Goal: Task Accomplishment & Management: Manage account settings

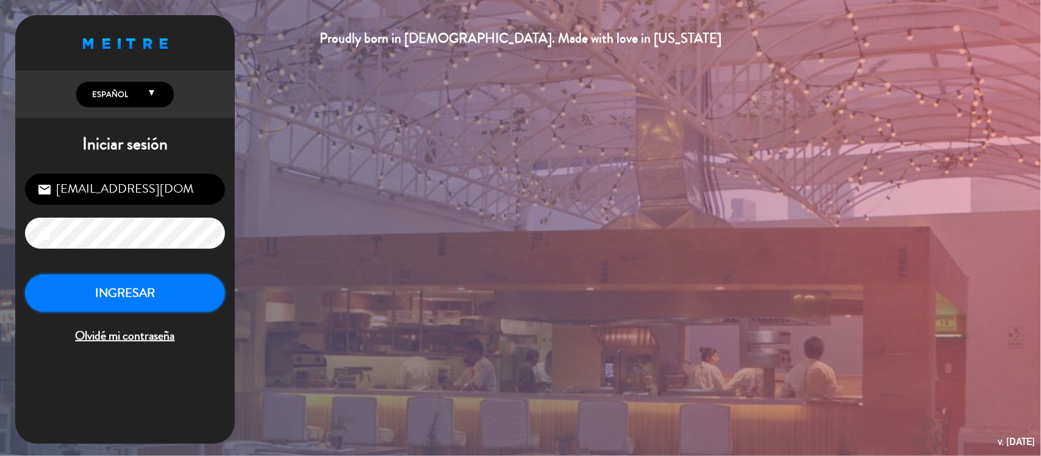
click at [174, 299] on button "INGRESAR" at bounding box center [125, 294] width 200 height 38
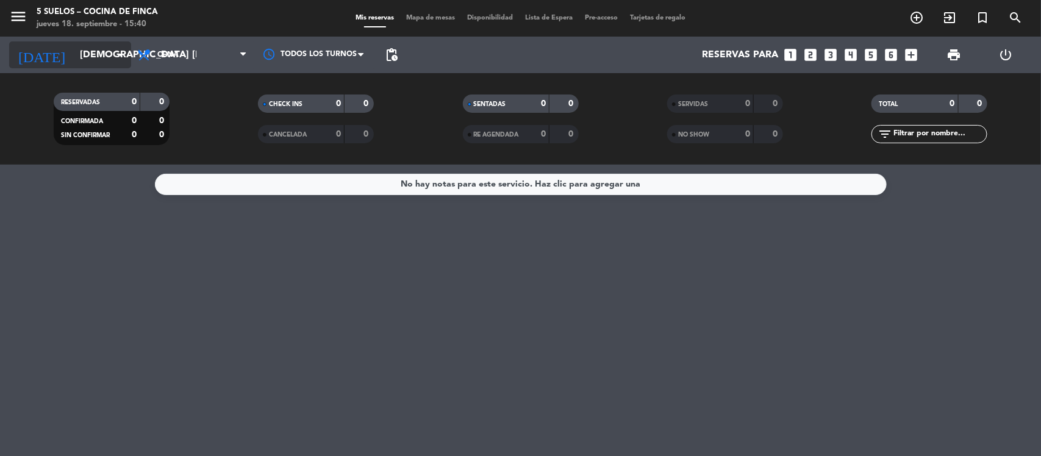
click at [122, 49] on icon "arrow_drop_down" at bounding box center [120, 55] width 15 height 15
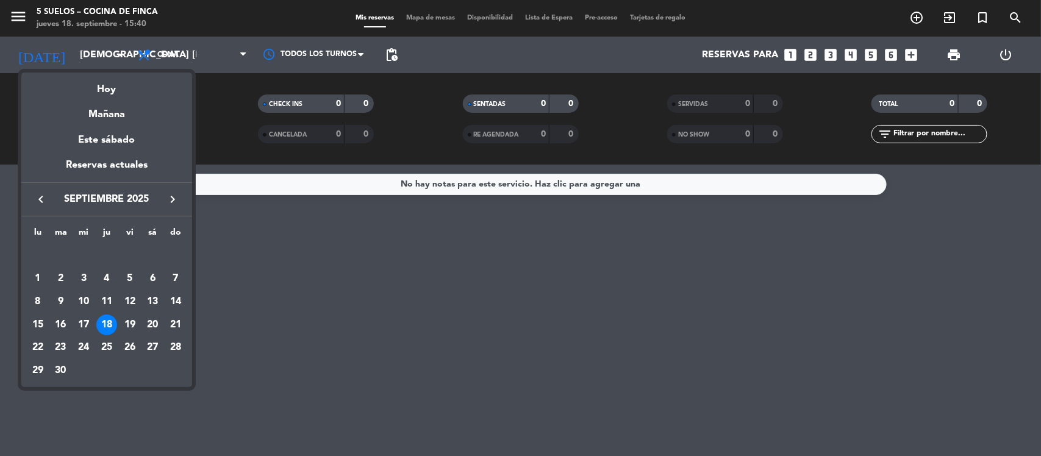
click at [173, 196] on icon "keyboard_arrow_right" at bounding box center [172, 199] width 15 height 15
click at [173, 197] on icon "keyboard_arrow_right" at bounding box center [172, 199] width 15 height 15
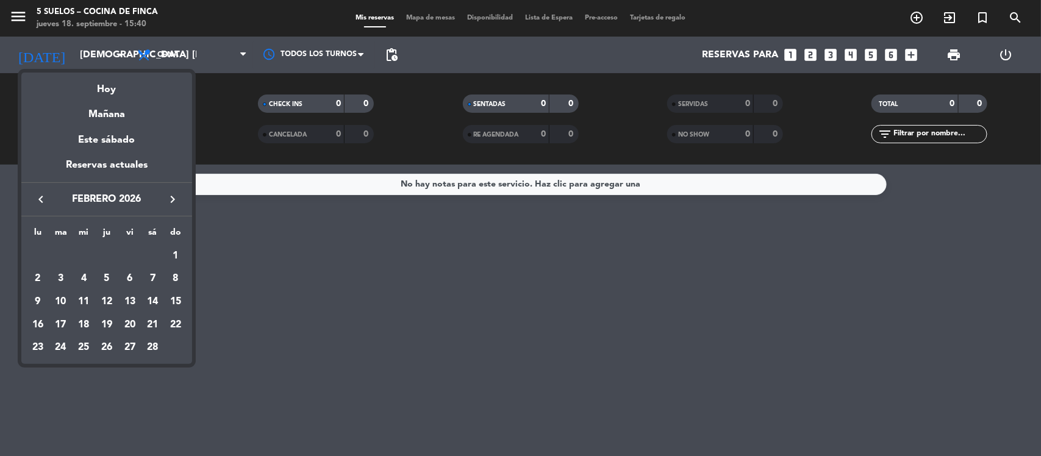
click at [173, 197] on icon "keyboard_arrow_right" at bounding box center [172, 199] width 15 height 15
click at [37, 199] on icon "keyboard_arrow_left" at bounding box center [41, 199] width 15 height 15
click at [35, 303] on div "9" at bounding box center [37, 302] width 21 height 21
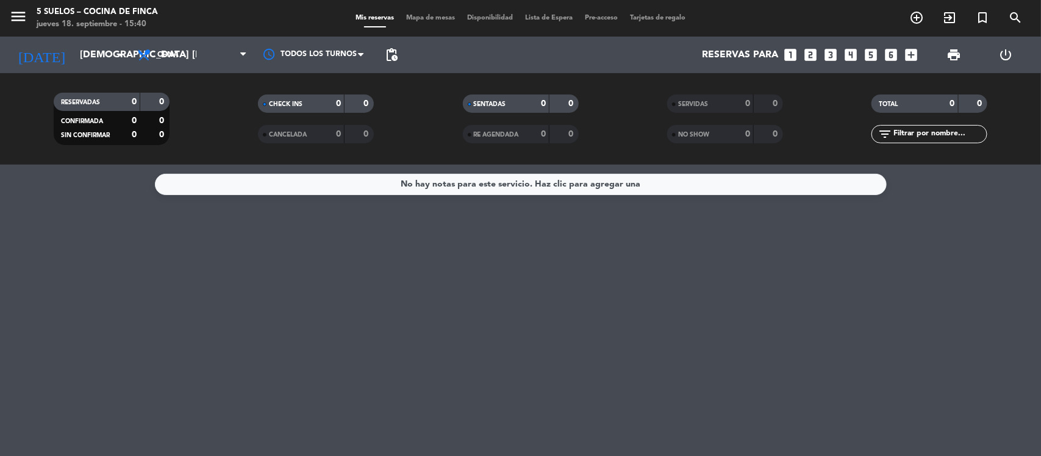
type input "lun. [DATE]"
click at [235, 54] on span "Cena" at bounding box center [192, 54] width 122 height 27
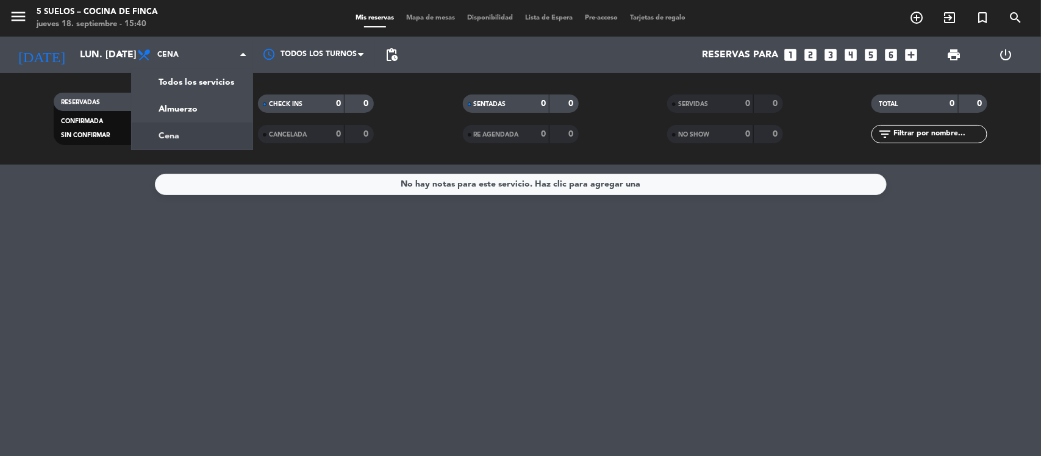
click at [29, 18] on span "menu" at bounding box center [22, 18] width 27 height 29
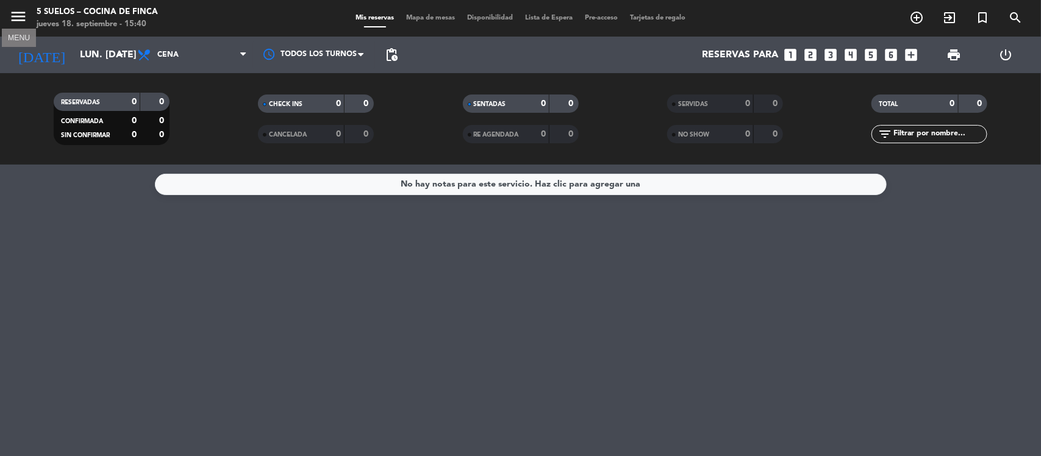
click at [25, 18] on icon "menu" at bounding box center [18, 16] width 18 height 18
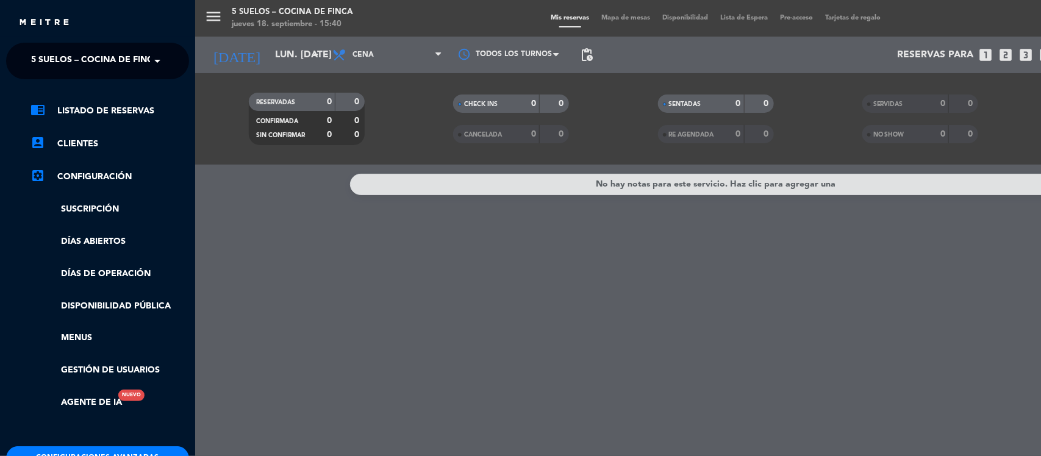
click at [146, 58] on span "5 SUELOS – COCINA DE FINCA" at bounding box center [95, 61] width 128 height 26
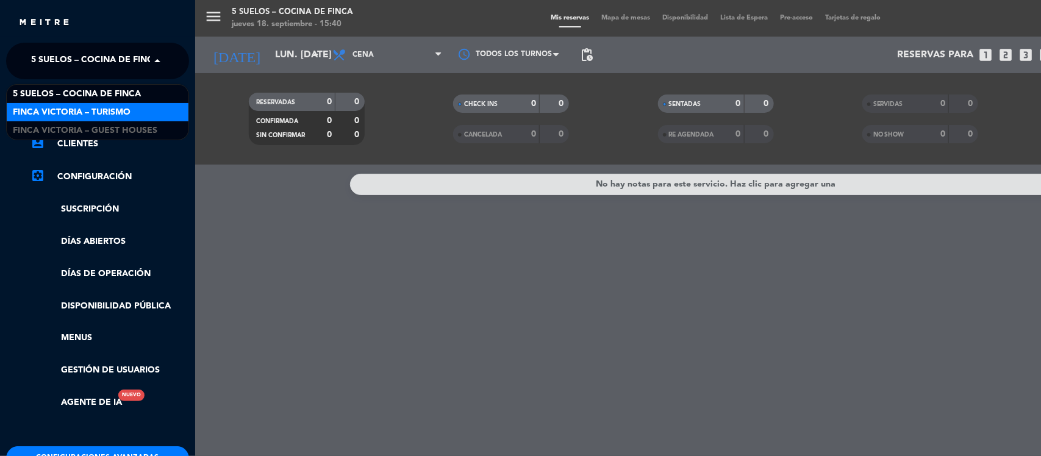
click at [121, 108] on span "FINCA VICTORIA – TURISMO" at bounding box center [72, 113] width 118 height 14
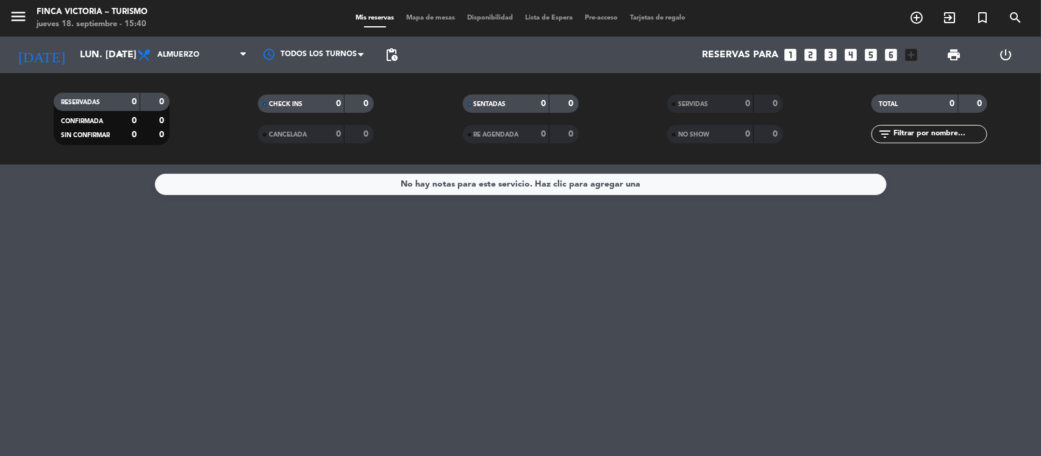
click at [397, 52] on span "pending_actions" at bounding box center [391, 55] width 15 height 15
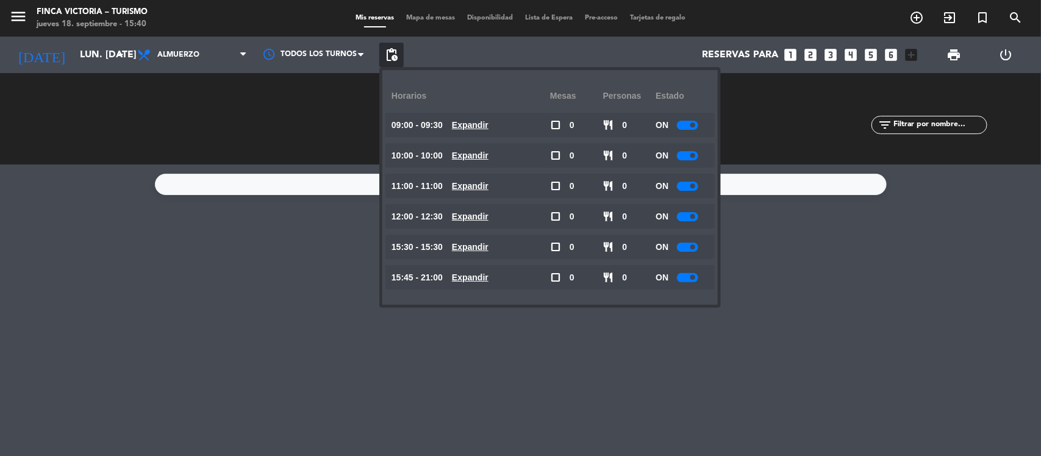
click at [685, 125] on div at bounding box center [687, 125] width 21 height 9
click at [687, 156] on div at bounding box center [687, 155] width 21 height 9
click at [686, 187] on div at bounding box center [687, 186] width 21 height 9
click at [683, 218] on div at bounding box center [687, 216] width 21 height 9
click at [681, 186] on div at bounding box center [687, 186] width 21 height 9
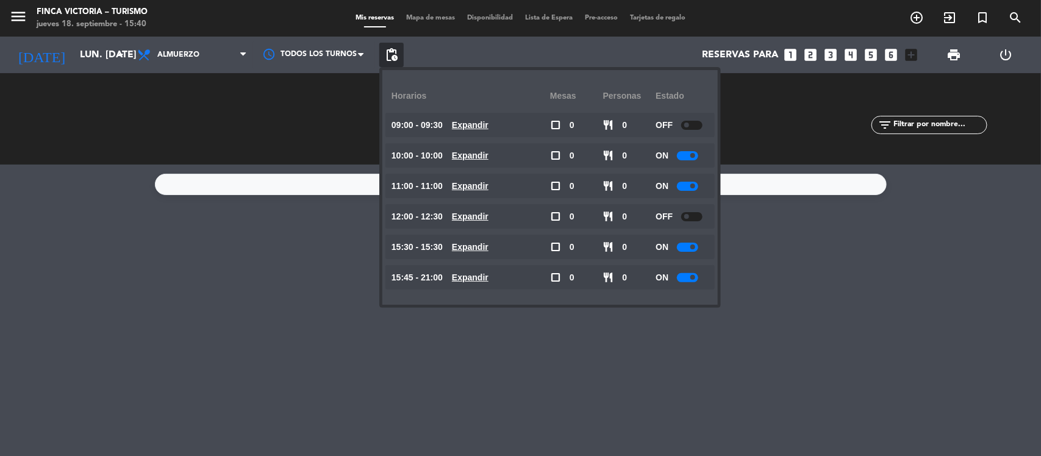
drag, startPoint x: 686, startPoint y: 179, endPoint x: 686, endPoint y: 187, distance: 7.9
click at [688, 183] on div "ON" at bounding box center [682, 186] width 53 height 24
click at [686, 187] on div at bounding box center [687, 186] width 21 height 9
click at [686, 154] on div at bounding box center [687, 155] width 21 height 9
click at [686, 156] on div at bounding box center [687, 155] width 21 height 9
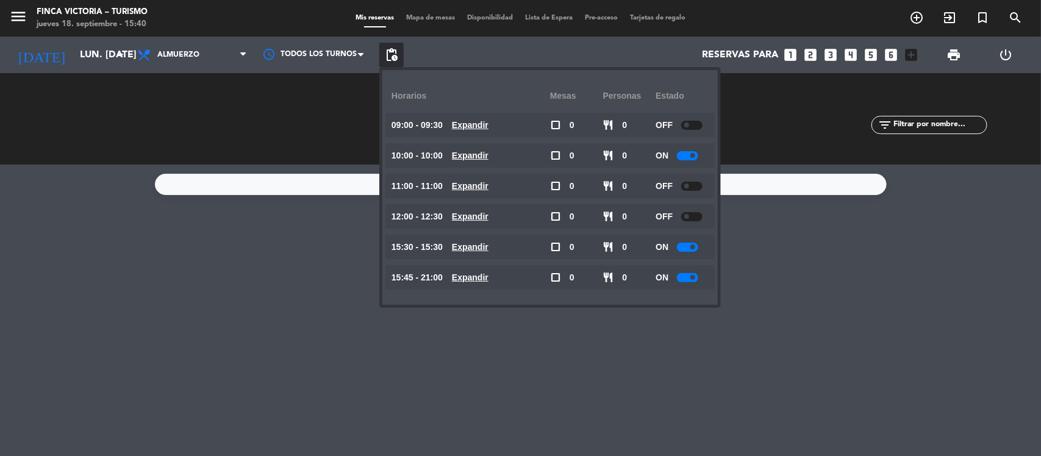
drag, startPoint x: 692, startPoint y: 157, endPoint x: 669, endPoint y: 157, distance: 23.8
click at [669, 157] on div "ON" at bounding box center [682, 155] width 53 height 24
click at [703, 184] on div at bounding box center [691, 186] width 21 height 9
click at [699, 215] on div at bounding box center [691, 216] width 21 height 9
drag, startPoint x: 685, startPoint y: 217, endPoint x: 709, endPoint y: 217, distance: 23.8
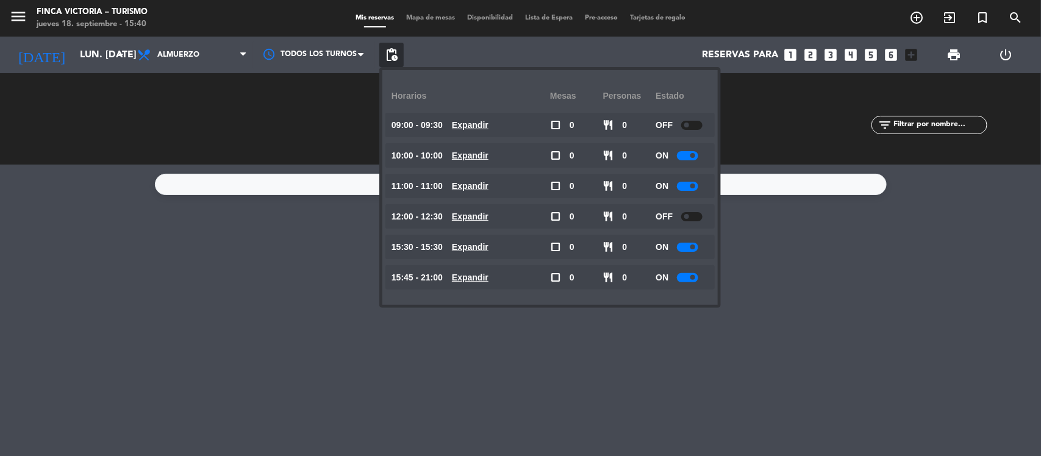
click at [709, 217] on div "12:00 - 12:30 Expandir check_box_outline_blank 0 restaurant 0 OFF Expandir" at bounding box center [550, 216] width 329 height 24
click at [699, 217] on div at bounding box center [691, 216] width 21 height 9
click at [697, 123] on div at bounding box center [691, 125] width 21 height 9
drag, startPoint x: 306, startPoint y: 303, endPoint x: 328, endPoint y: 253, distance: 54.6
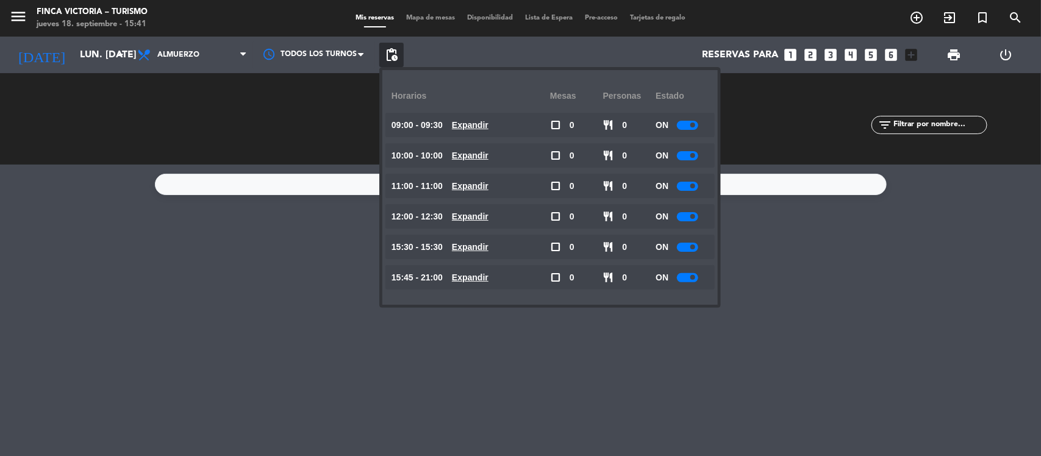
click at [308, 304] on div "No hay notas para este servicio. Haz clic para agregar una" at bounding box center [520, 311] width 1041 height 292
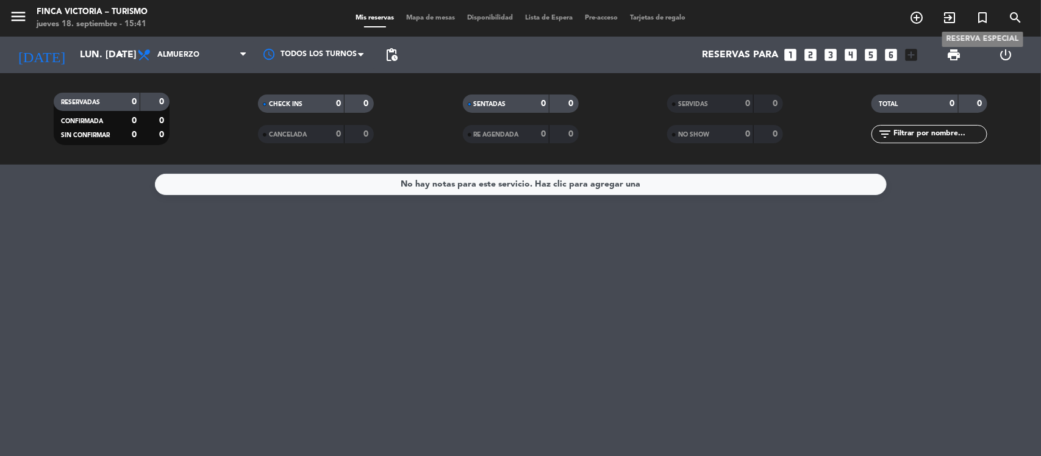
click at [985, 17] on icon "turned_in_not" at bounding box center [983, 17] width 15 height 15
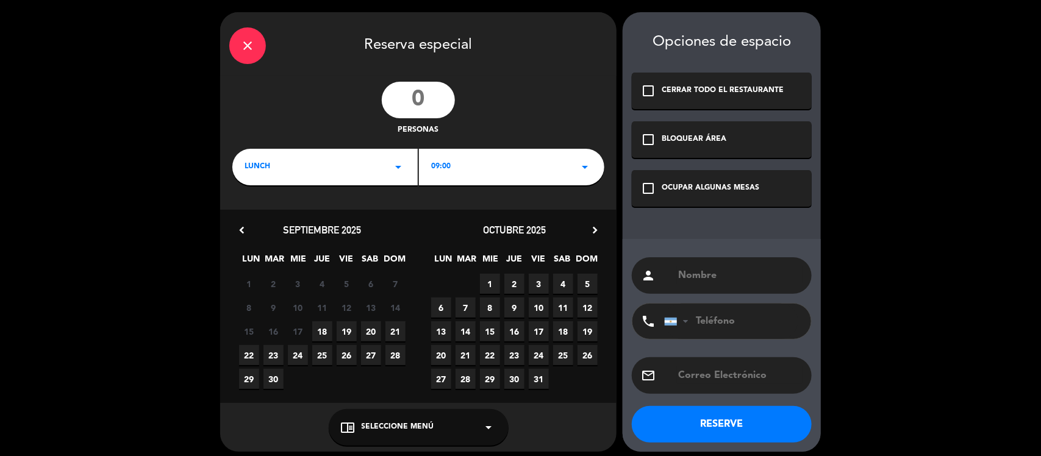
drag, startPoint x: 431, startPoint y: 102, endPoint x: 345, endPoint y: 116, distance: 87.2
click at [345, 116] on div "personas" at bounding box center [418, 109] width 397 height 55
type input "24"
click at [398, 165] on icon "arrow_drop_down" at bounding box center [398, 167] width 15 height 15
click at [388, 160] on div "LUNCH arrow_drop_down" at bounding box center [324, 167] width 185 height 37
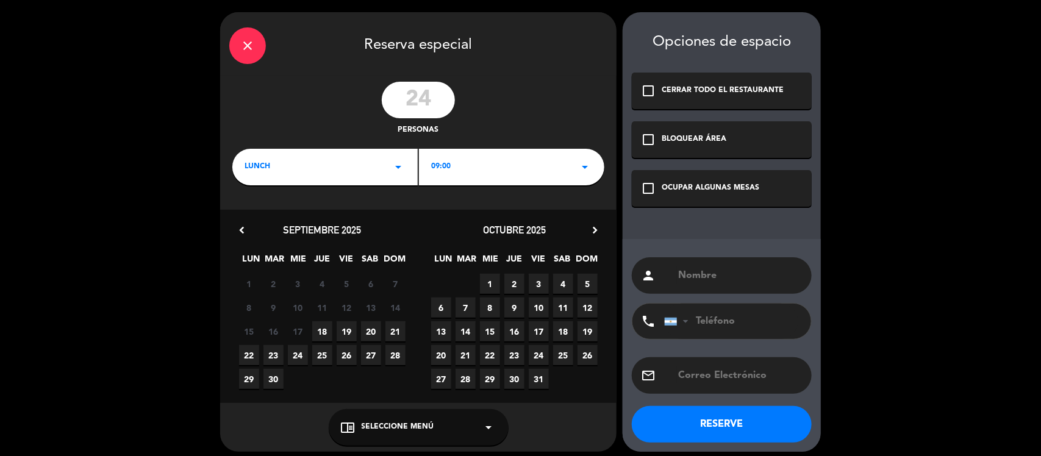
click at [592, 226] on icon "chevron_right" at bounding box center [595, 230] width 13 height 13
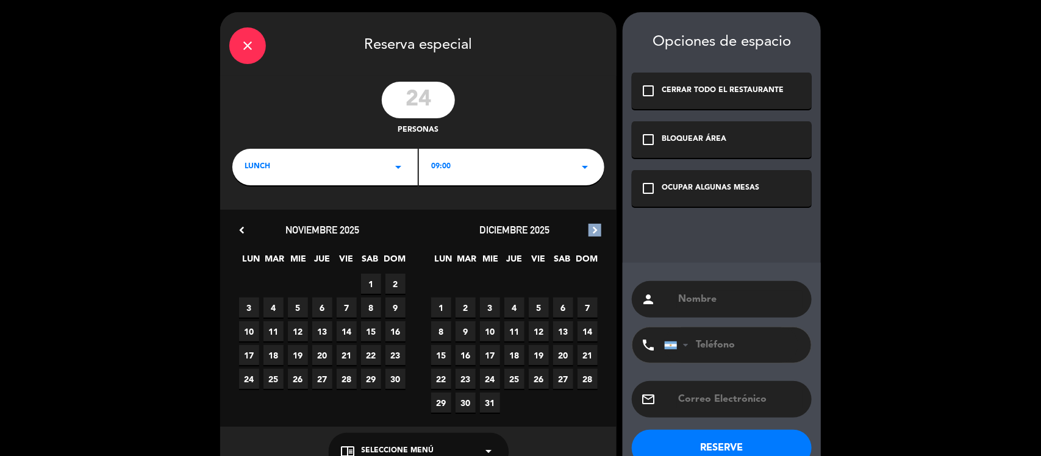
click at [592, 226] on icon "chevron_right" at bounding box center [595, 230] width 13 height 13
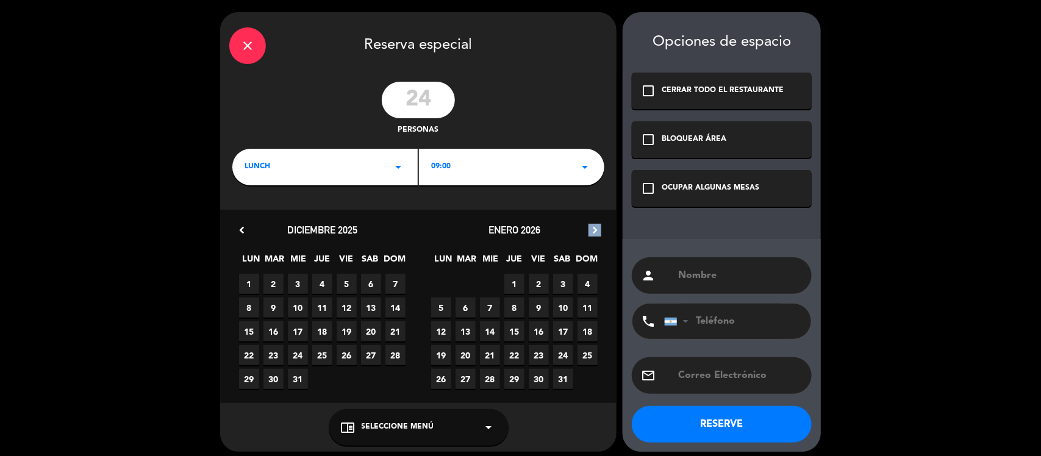
click at [592, 226] on icon "chevron_right" at bounding box center [595, 230] width 13 height 13
click at [439, 329] on span "9" at bounding box center [441, 332] width 20 height 20
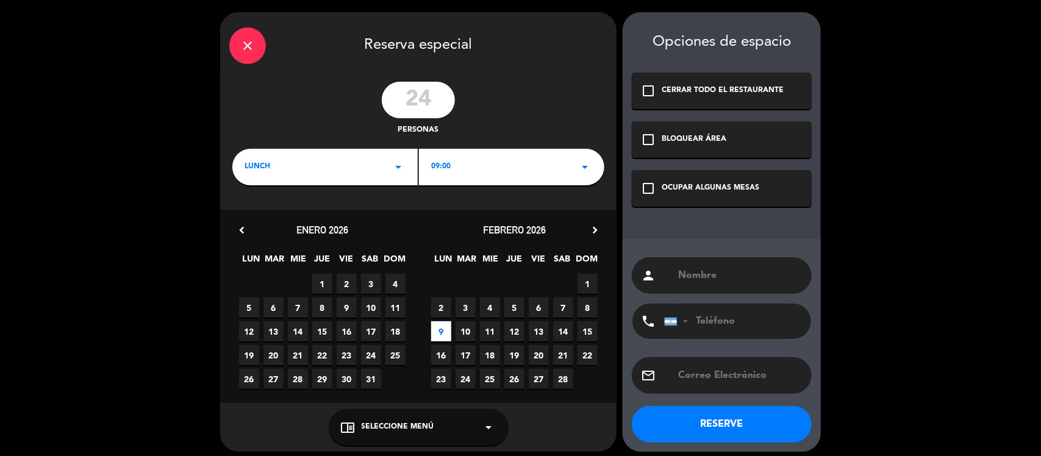
click at [714, 268] on input "text" at bounding box center [740, 275] width 126 height 17
paste input "Colegio [PERSON_NAME]"
type input "Colegio [PERSON_NAME]"
click at [907, 71] on div "close Reserva especial 24 personas LUNCH arrow_drop_down 09:00 arrow_drop_down …" at bounding box center [520, 232] width 1041 height 464
click at [479, 422] on div "chrome_reader_mode Seleccione Menú arrow_drop_down" at bounding box center [419, 427] width 180 height 37
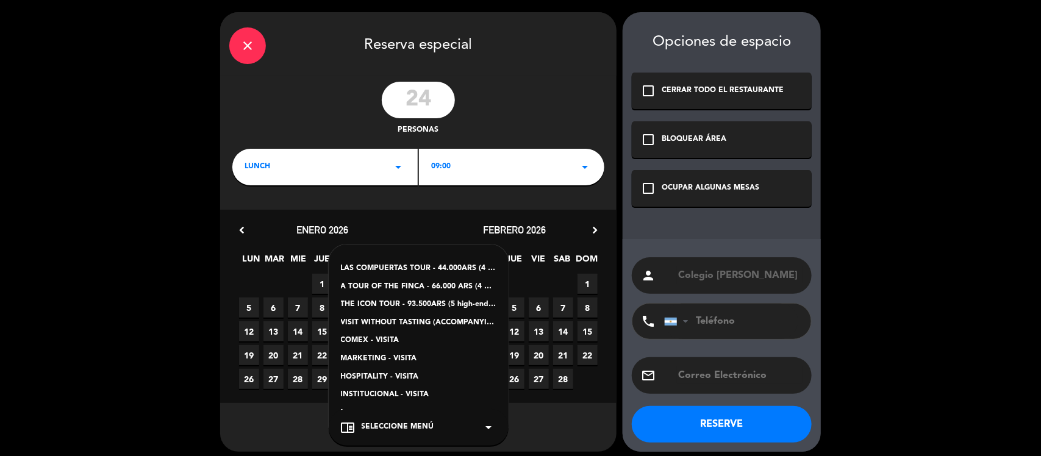
click at [382, 391] on div "INSTITUCIONAL - VISITA" at bounding box center [419, 395] width 156 height 12
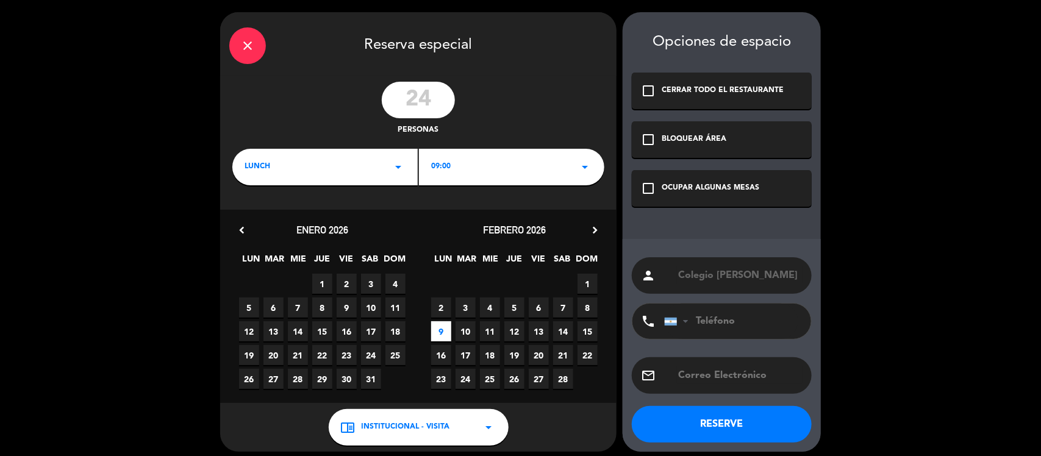
click at [721, 424] on button "RESERVE" at bounding box center [722, 424] width 180 height 37
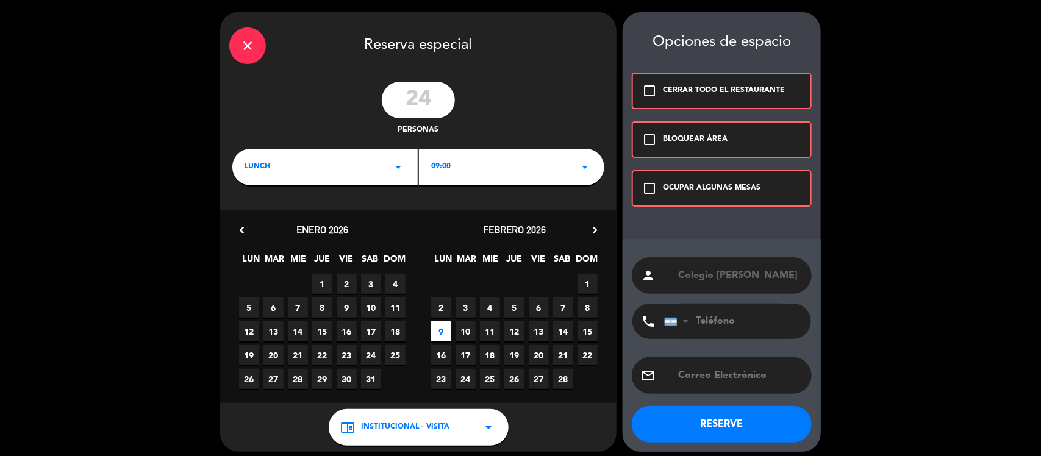
click at [647, 143] on icon "check_box_outline_blank" at bounding box center [649, 139] width 15 height 15
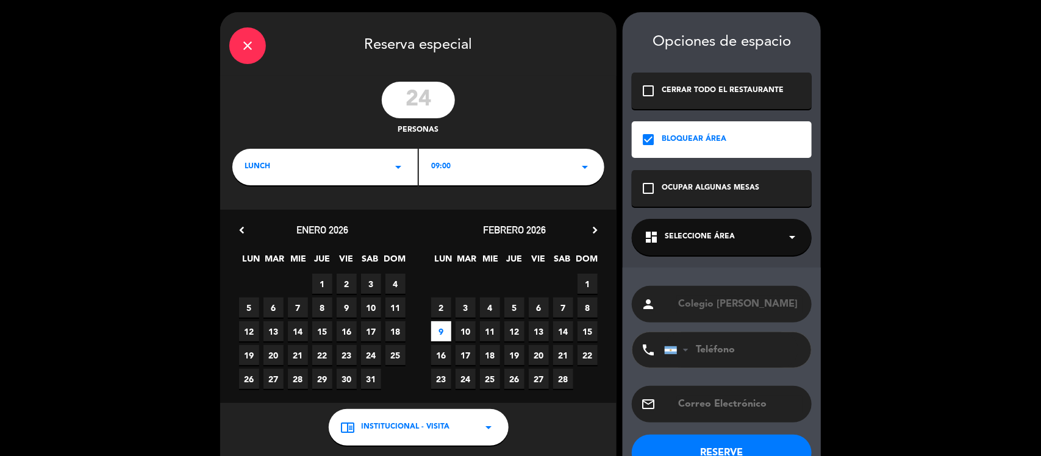
scroll to position [35, 0]
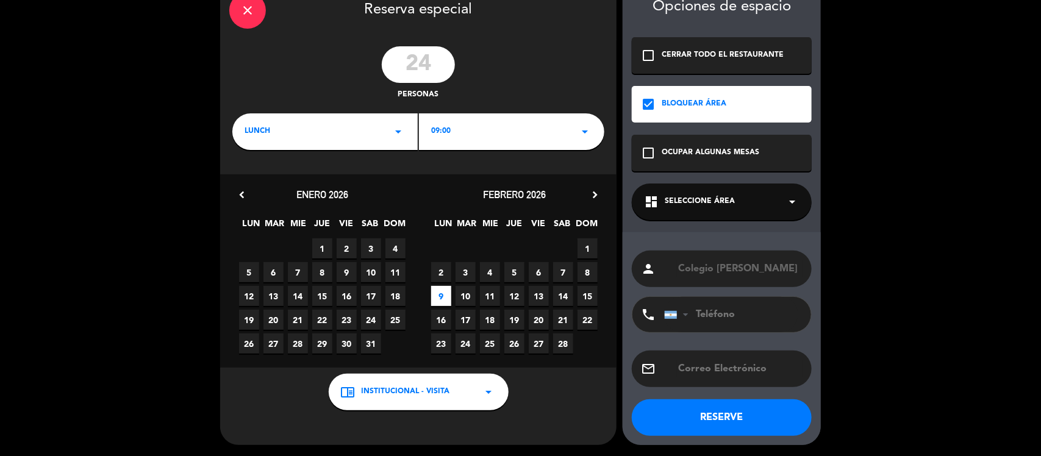
click at [793, 199] on icon "arrow_drop_down" at bounding box center [792, 202] width 15 height 15
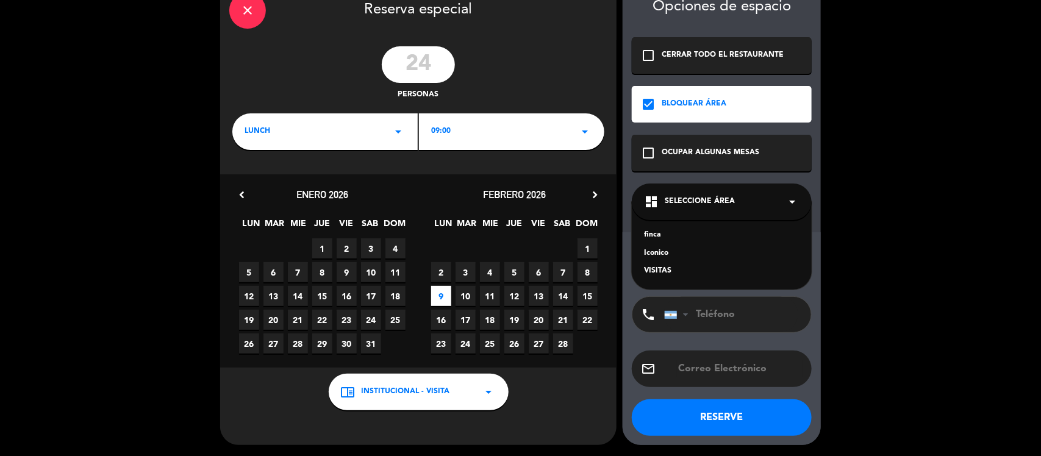
click at [663, 267] on div "VISITAS" at bounding box center [722, 271] width 156 height 12
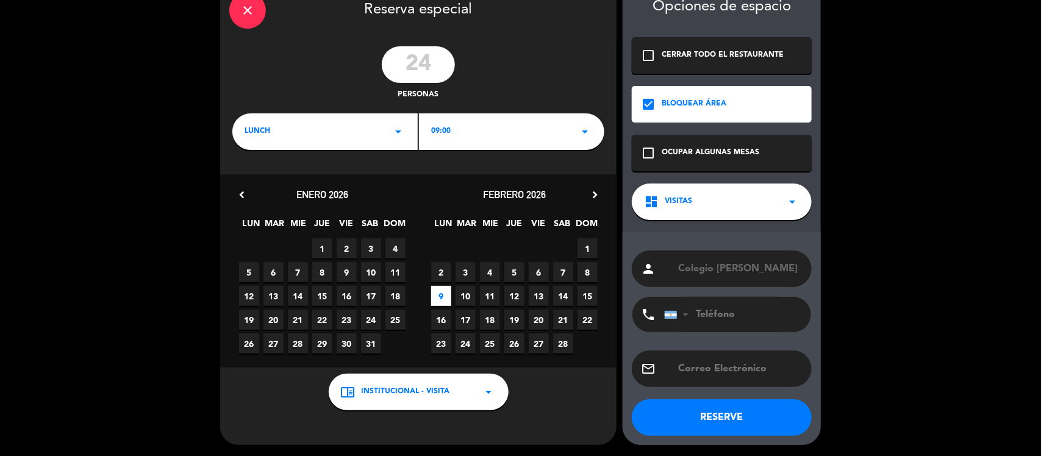
click at [739, 415] on button "RESERVE" at bounding box center [722, 418] width 180 height 37
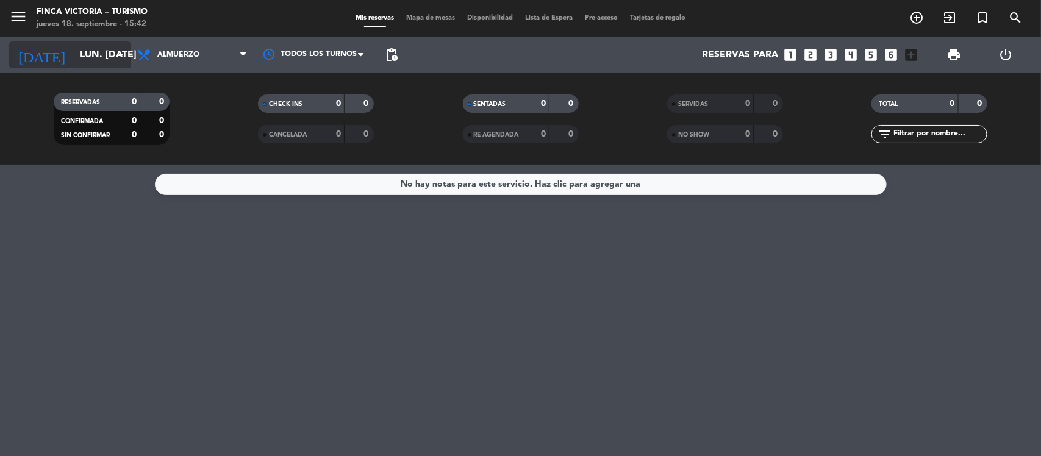
click at [122, 54] on icon "arrow_drop_down" at bounding box center [120, 55] width 15 height 15
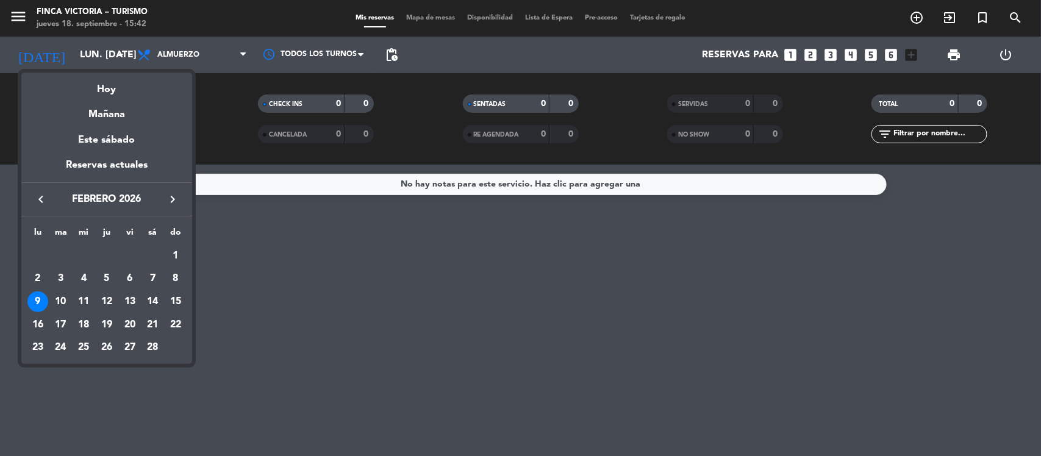
click at [43, 297] on div "9" at bounding box center [37, 302] width 21 height 21
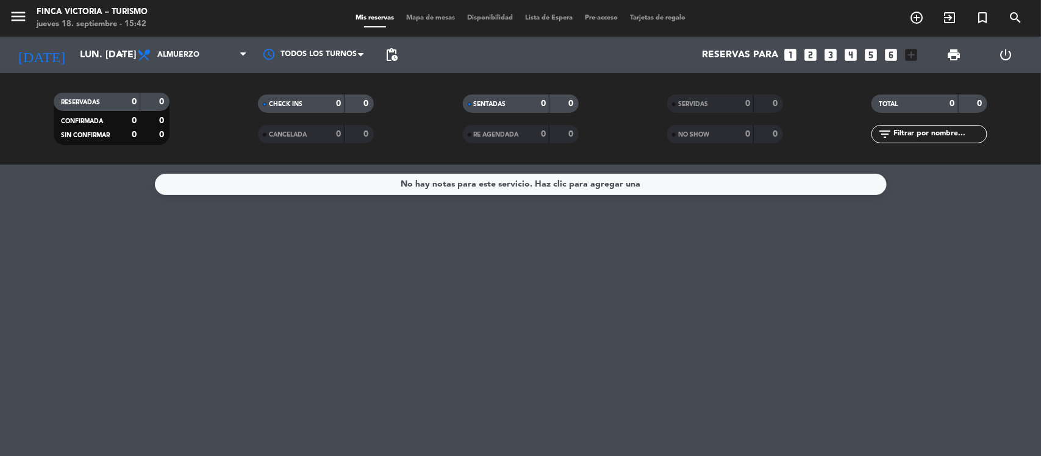
click at [938, 132] on input "text" at bounding box center [940, 134] width 95 height 13
click at [442, 23] on div "Mis reservas Mapa de mesas Disponibilidad Lista de Espera Pre-acceso Tarjetas d…" at bounding box center [521, 18] width 342 height 11
click at [439, 20] on span "Mapa de mesas" at bounding box center [430, 18] width 61 height 7
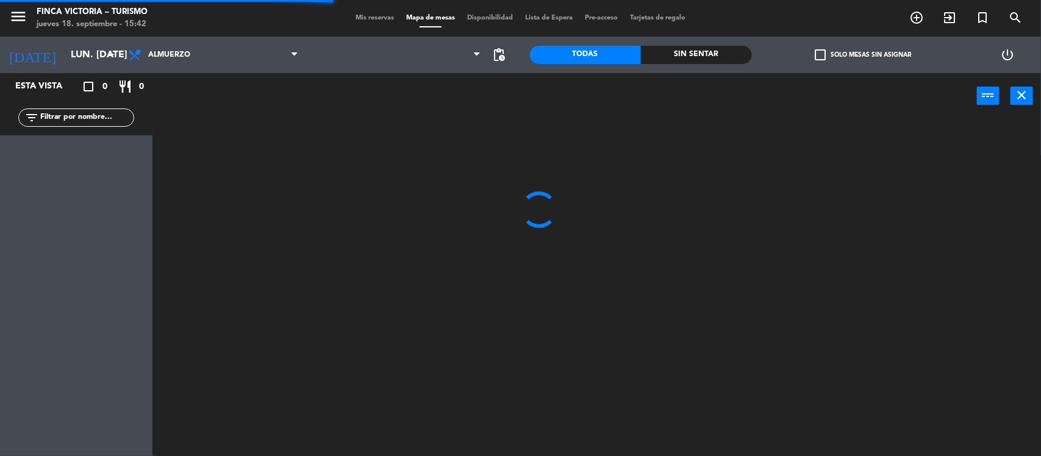
click at [502, 17] on span "Disponibilidad" at bounding box center [490, 18] width 58 height 7
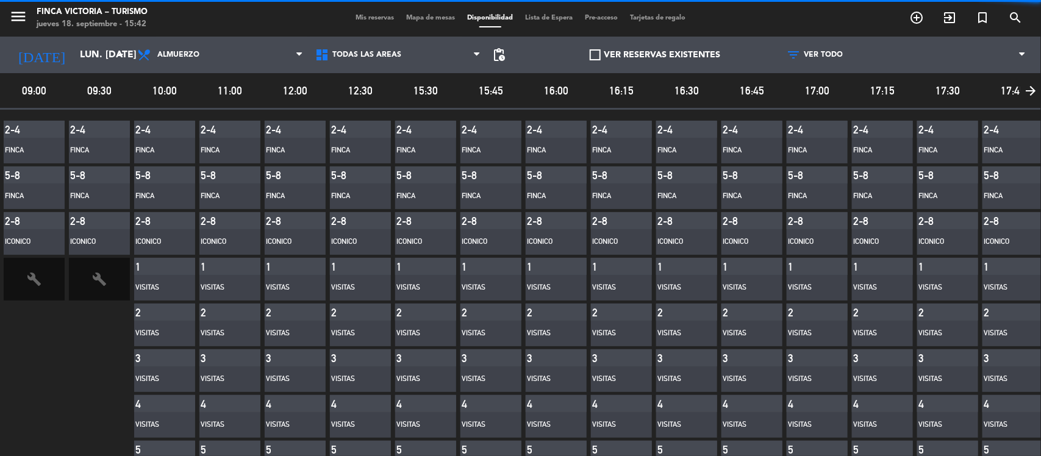
click at [547, 16] on span "Lista de Espera" at bounding box center [549, 18] width 60 height 7
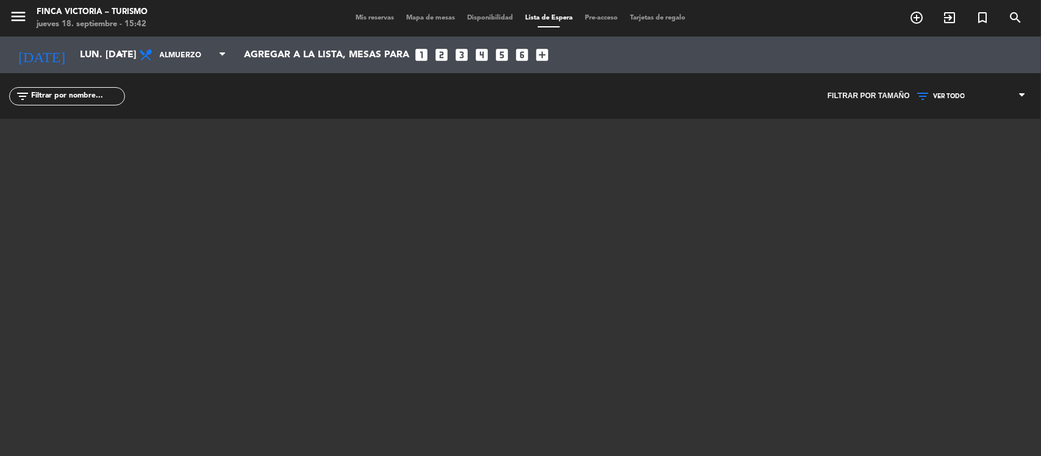
click at [366, 15] on span "Mis reservas" at bounding box center [375, 18] width 51 height 7
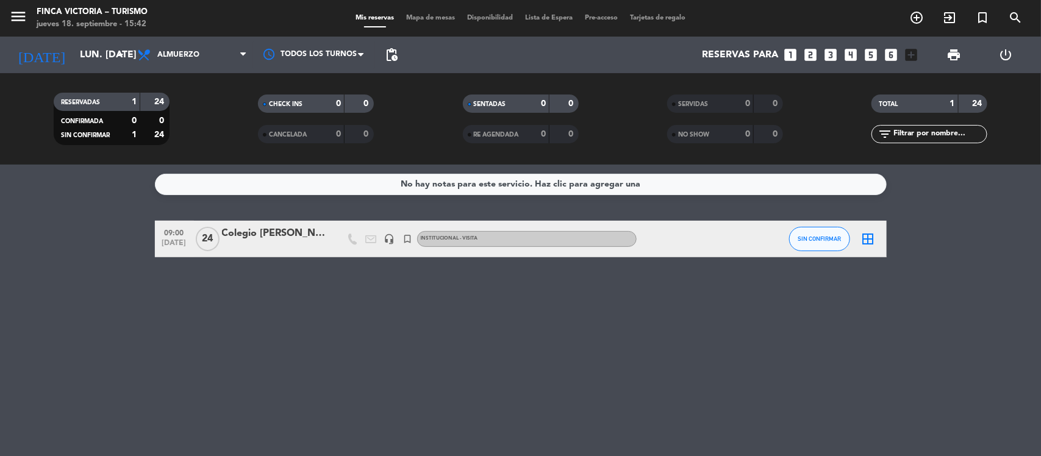
click at [289, 232] on div "Colegio [PERSON_NAME]" at bounding box center [274, 234] width 104 height 16
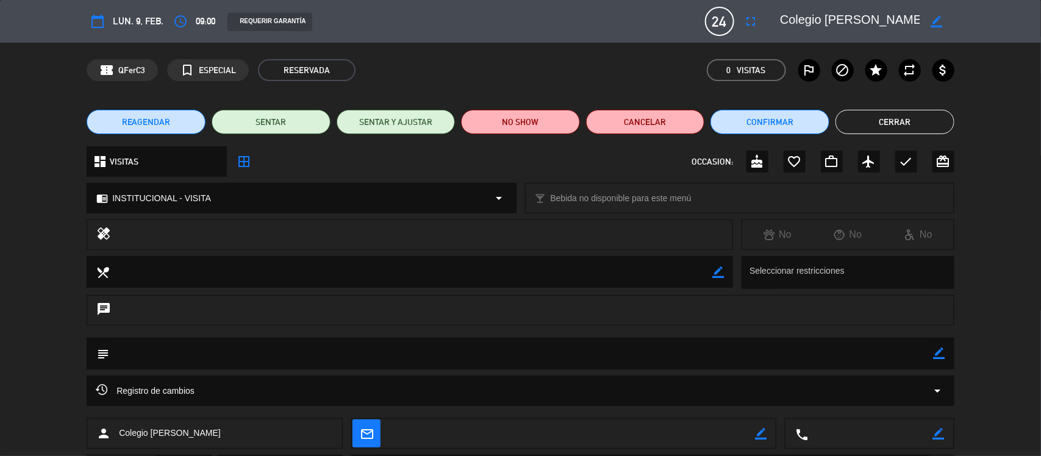
click at [938, 350] on icon "border_color" at bounding box center [940, 354] width 12 height 12
click at [834, 359] on textarea at bounding box center [521, 353] width 825 height 31
paste textarea "Visita con HD y PD y degus LAS COMPUERTAS en formato feria"
type textarea "Visita con HD y PD y degus LAS COMPUERTAS en formato feria"
click at [943, 354] on icon at bounding box center [940, 354] width 12 height 12
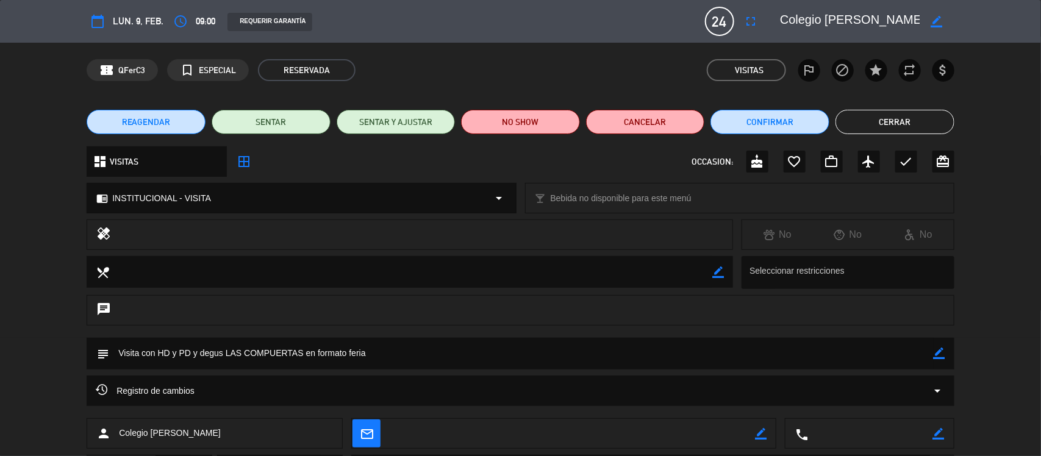
click at [502, 197] on icon "arrow_drop_down" at bounding box center [499, 198] width 15 height 15
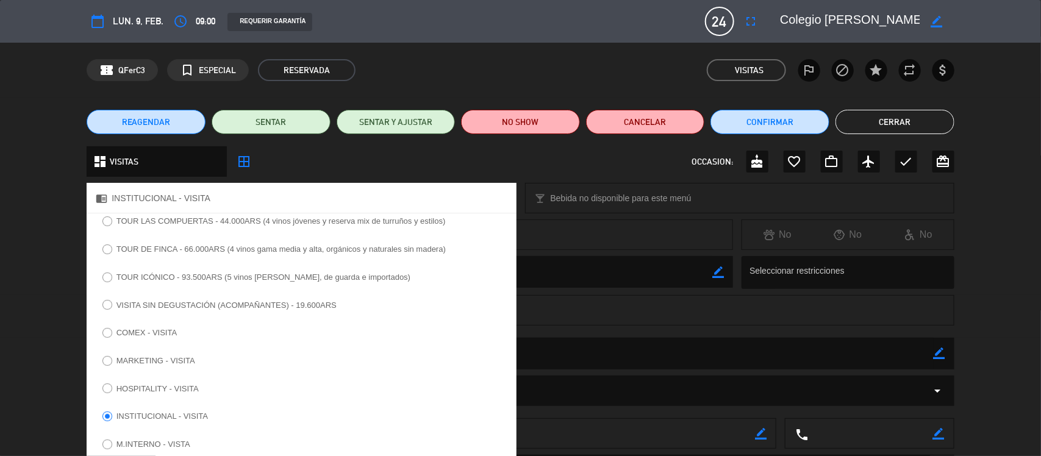
click at [104, 221] on input "TOUR LAS COMPUERTAS - 44.000ARS (4 vinos jóvenes y reserva mix de turruños y es…" at bounding box center [106, 221] width 8 height 8
radio input "true"
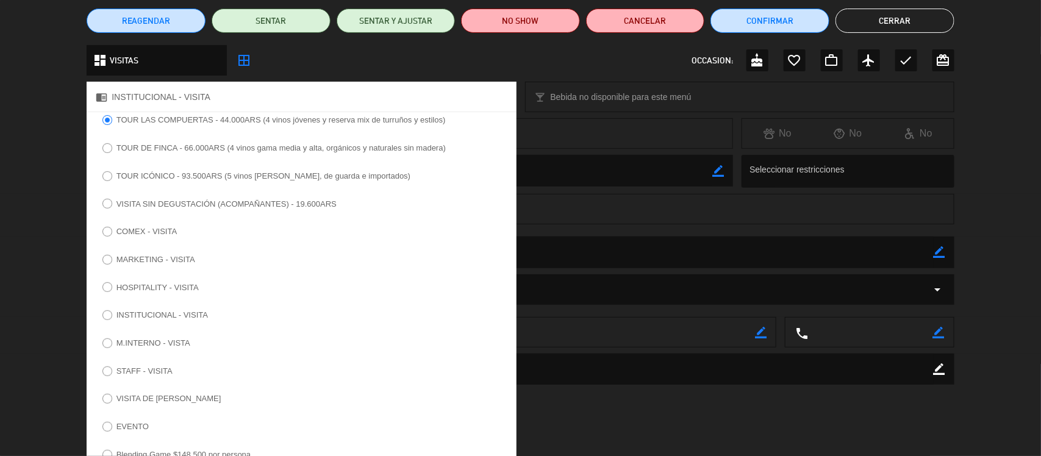
scroll to position [203, 0]
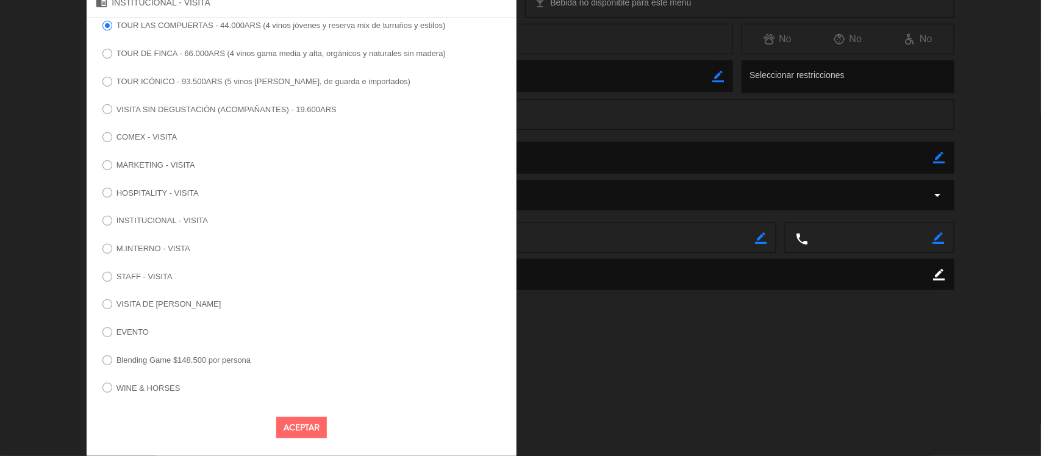
click at [307, 419] on button "Aceptar" at bounding box center [301, 427] width 51 height 21
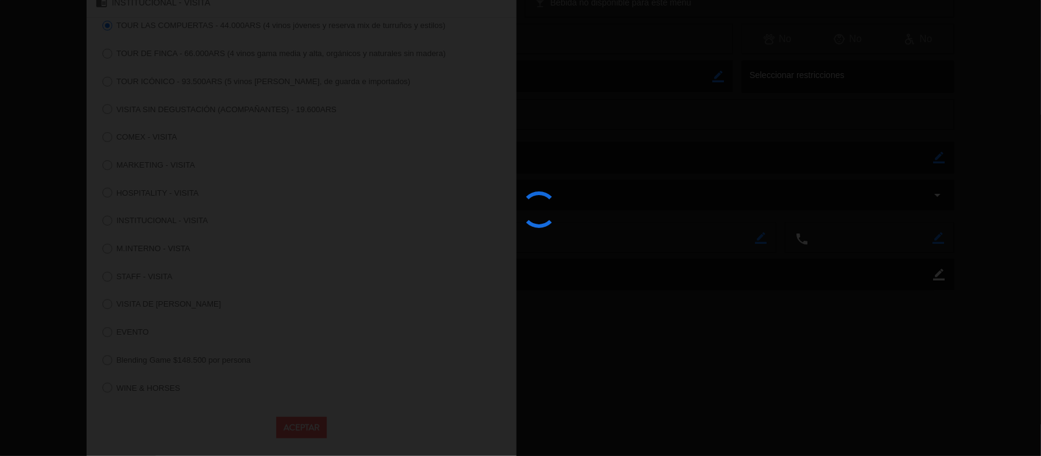
scroll to position [65, 0]
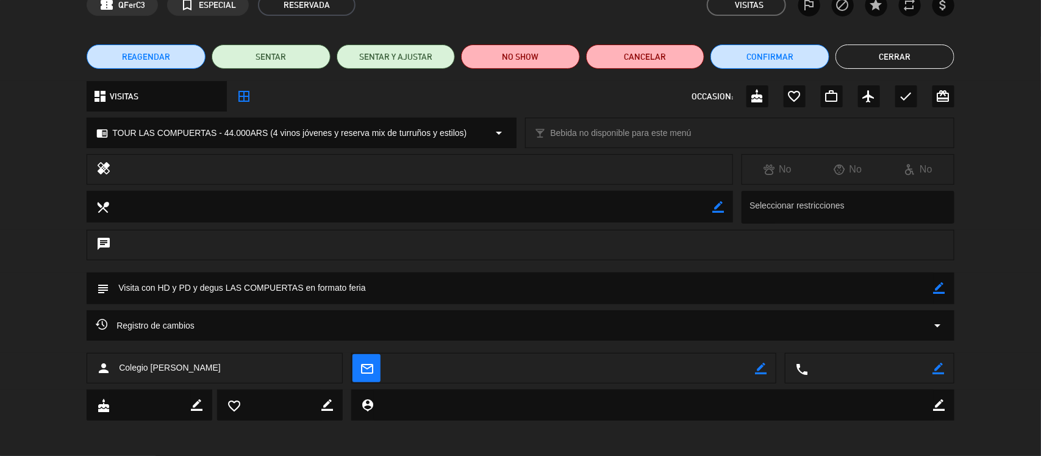
click at [882, 66] on button "Cerrar" at bounding box center [895, 57] width 119 height 24
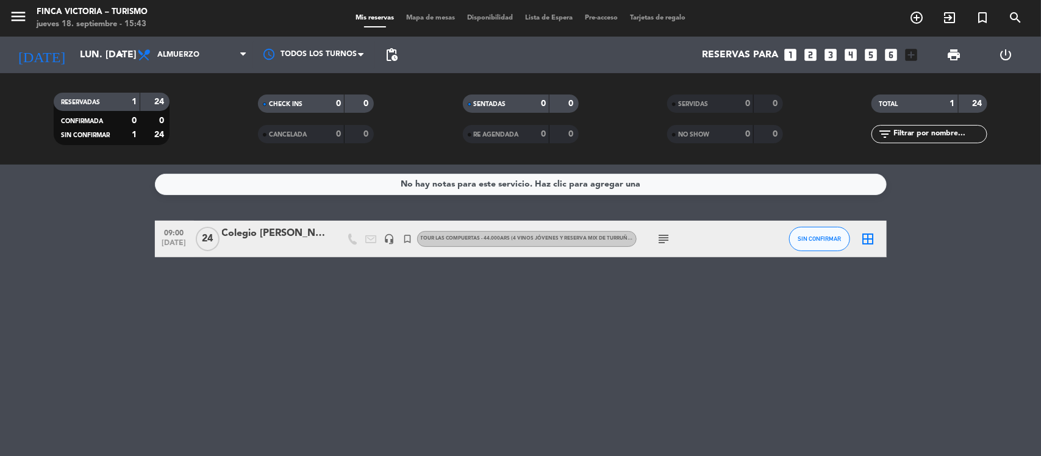
click at [668, 232] on icon "subject" at bounding box center [664, 239] width 15 height 15
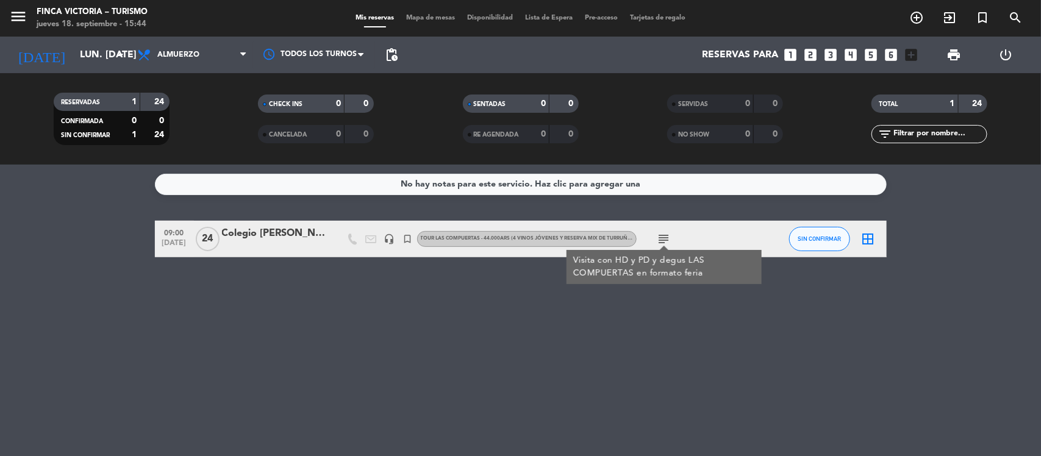
click at [392, 56] on span "pending_actions" at bounding box center [391, 55] width 15 height 15
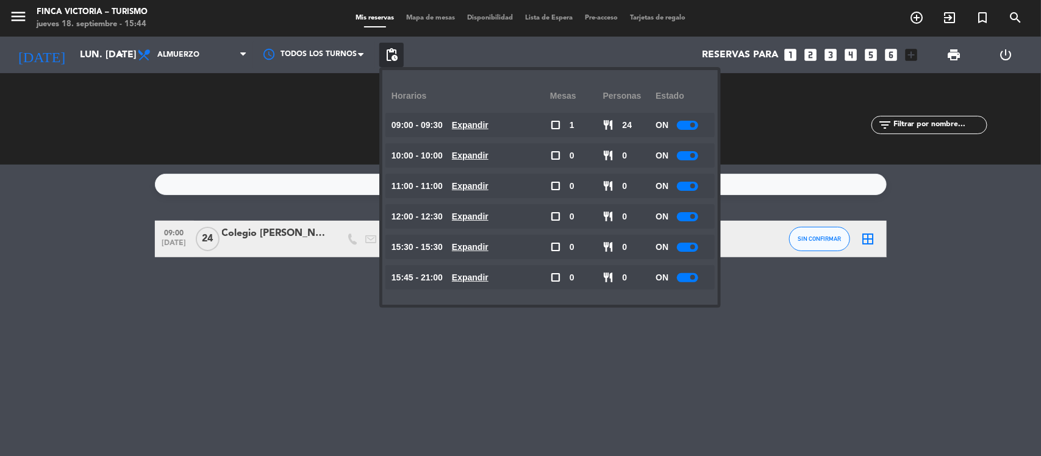
click at [678, 187] on div at bounding box center [687, 186] width 21 height 9
click at [685, 159] on div at bounding box center [687, 155] width 21 height 9
click at [685, 126] on div at bounding box center [687, 125] width 21 height 9
click at [691, 153] on div at bounding box center [687, 155] width 21 height 9
click at [685, 154] on div at bounding box center [687, 155] width 21 height 9
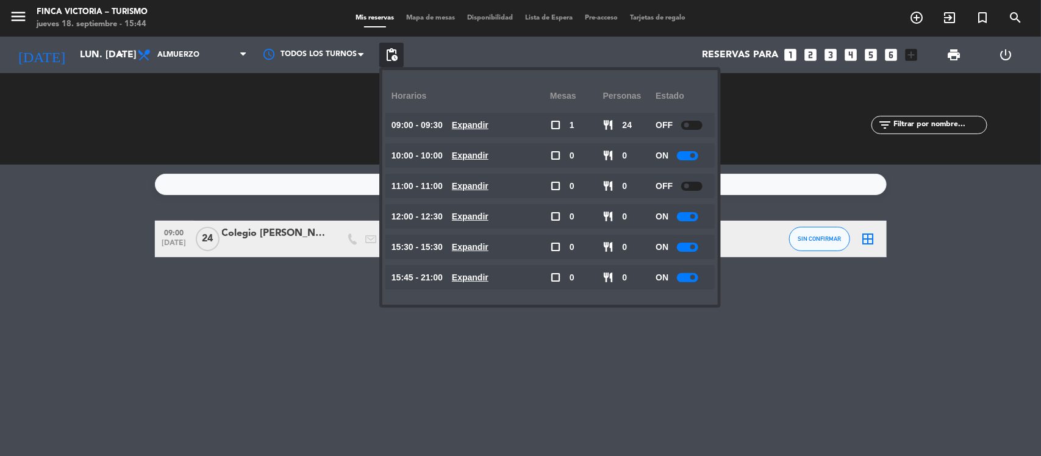
click at [683, 156] on div at bounding box center [687, 155] width 21 height 9
click at [138, 273] on div "No hay notas para este servicio. Haz clic para agregar una 09:00 [DATE] Colegio…" at bounding box center [520, 311] width 1041 height 292
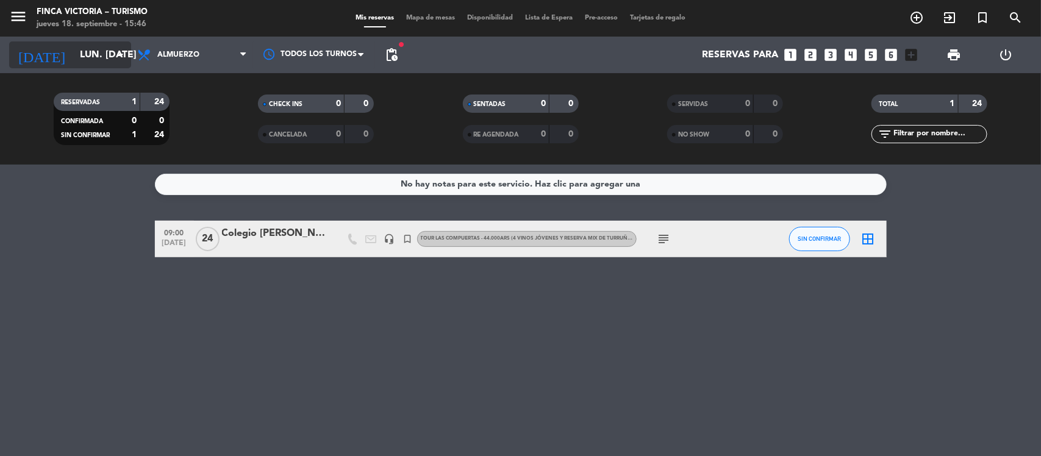
click at [87, 59] on input "lun. [DATE]" at bounding box center [138, 55] width 129 height 24
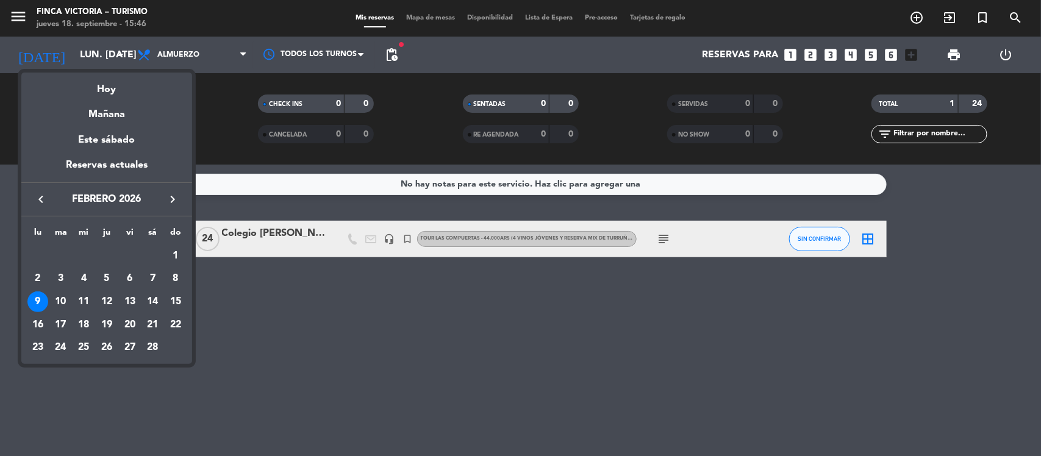
click at [41, 197] on icon "keyboard_arrow_left" at bounding box center [41, 199] width 15 height 15
click at [41, 196] on icon "keyboard_arrow_left" at bounding box center [41, 199] width 15 height 15
click at [129, 300] on div "10" at bounding box center [130, 302] width 21 height 21
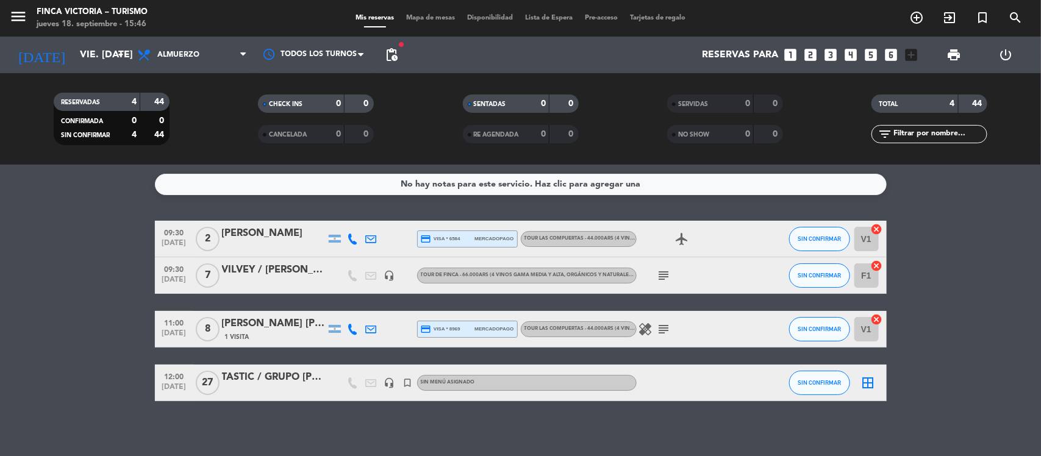
click at [65, 255] on bookings-row "09:30 [DATE] 2 Carolina Bottazzini credit_card visa * 6584 mercadopago TOUR LAS…" at bounding box center [520, 311] width 1041 height 181
click at [390, 56] on span "pending_actions" at bounding box center [391, 55] width 15 height 15
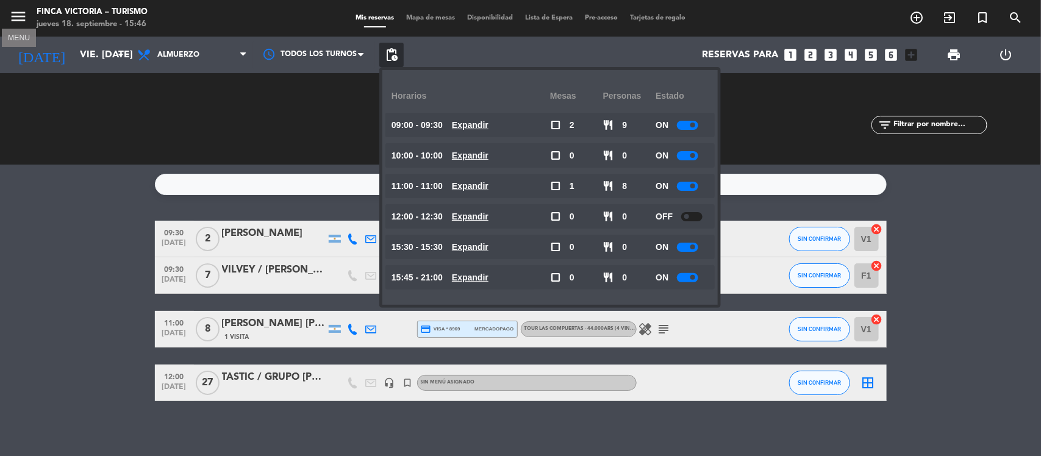
click at [16, 17] on icon "menu" at bounding box center [18, 16] width 18 height 18
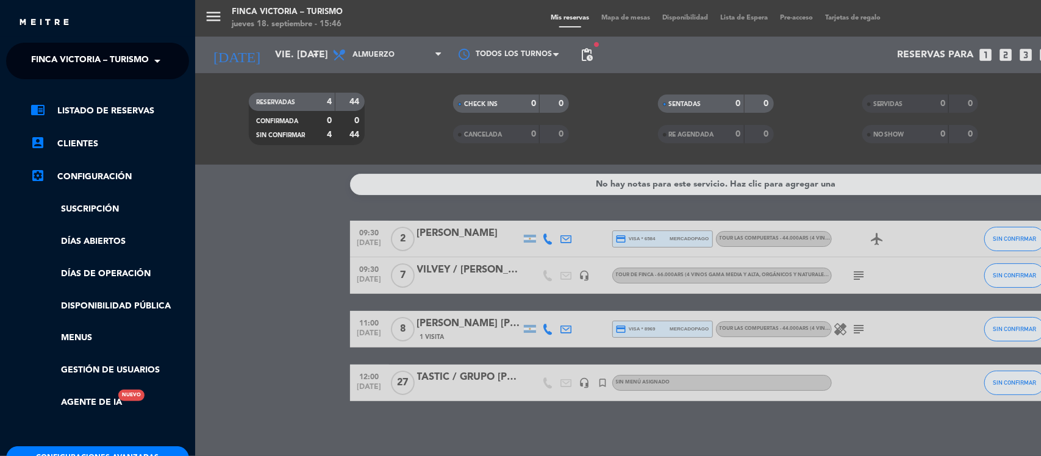
click at [156, 59] on span at bounding box center [160, 61] width 21 height 26
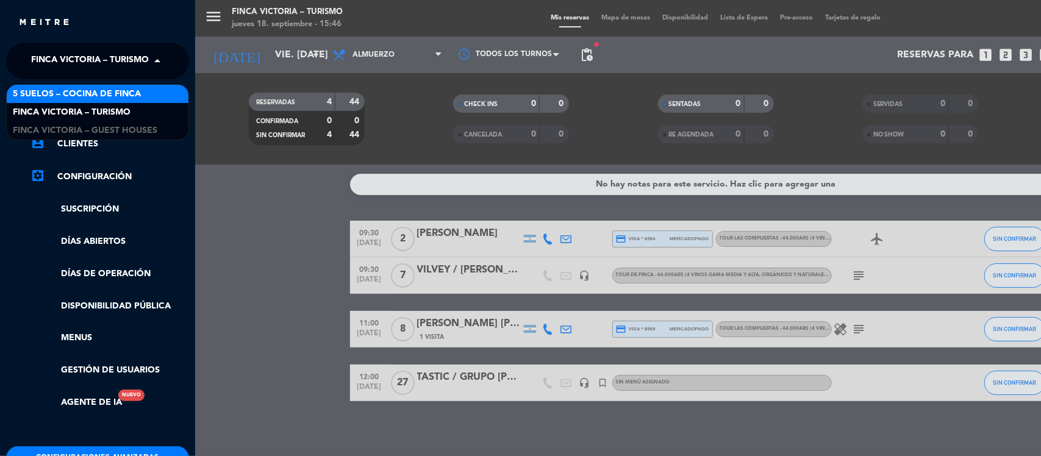
click at [142, 95] on div "5 SUELOS – COCINA DE FINCA" at bounding box center [98, 94] width 182 height 18
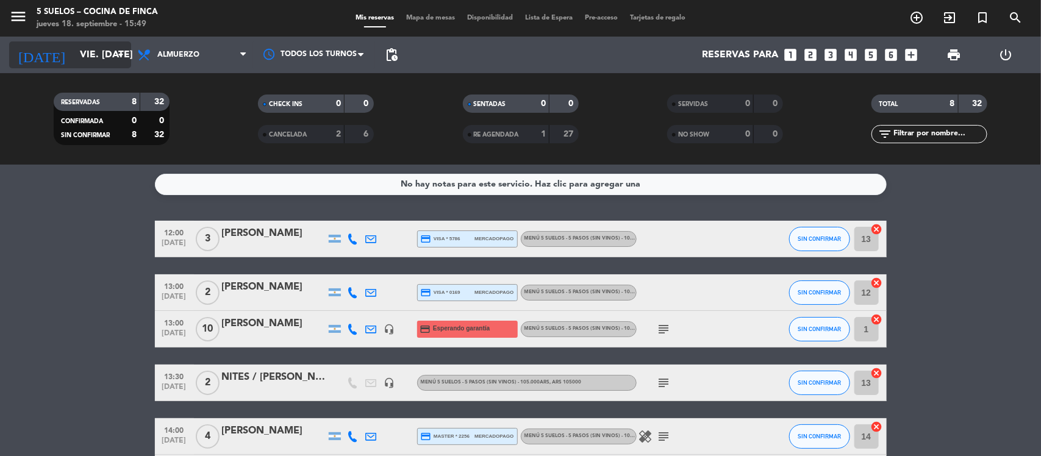
click at [119, 50] on icon "arrow_drop_down" at bounding box center [120, 55] width 15 height 15
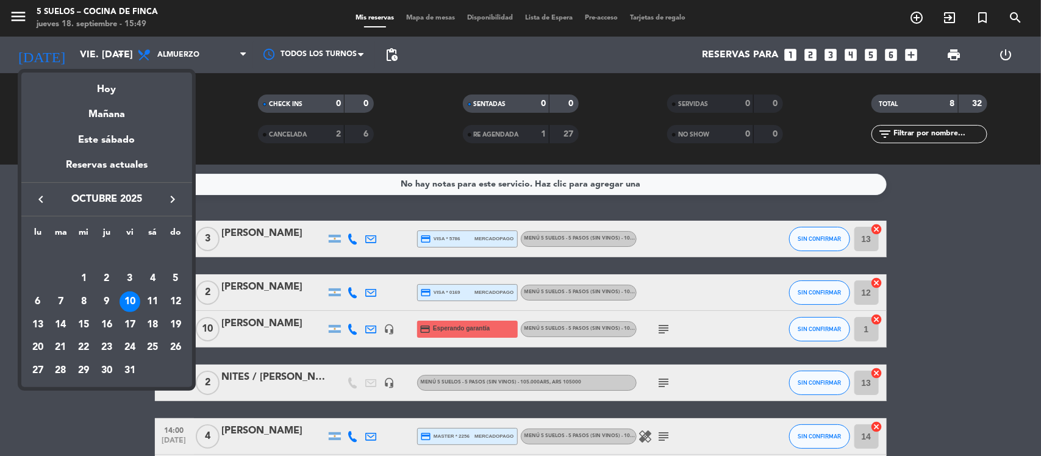
click at [38, 201] on icon "keyboard_arrow_left" at bounding box center [41, 199] width 15 height 15
click at [156, 340] on div "27" at bounding box center [152, 347] width 21 height 21
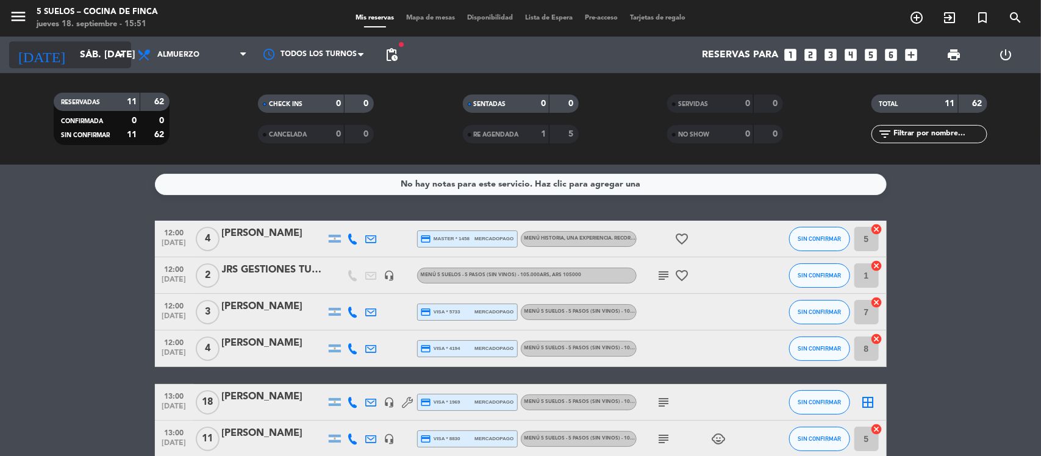
click at [98, 56] on input "sáb. [DATE]" at bounding box center [138, 55] width 129 height 24
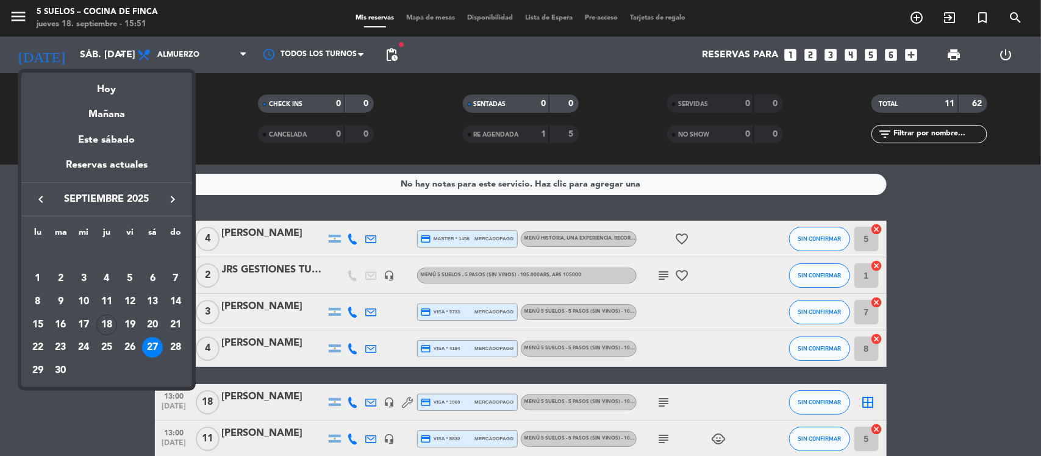
click at [169, 199] on icon "keyboard_arrow_right" at bounding box center [172, 199] width 15 height 15
click at [132, 300] on div "10" at bounding box center [130, 302] width 21 height 21
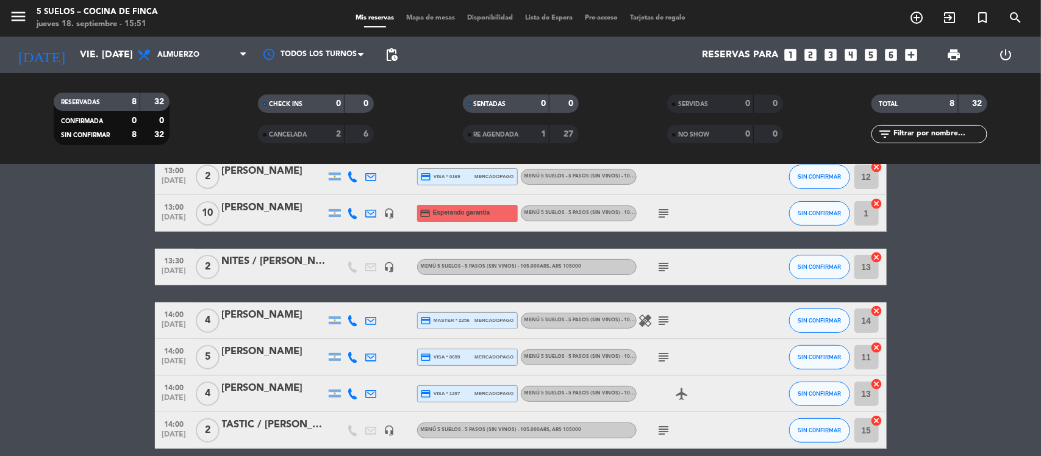
scroll to position [153, 0]
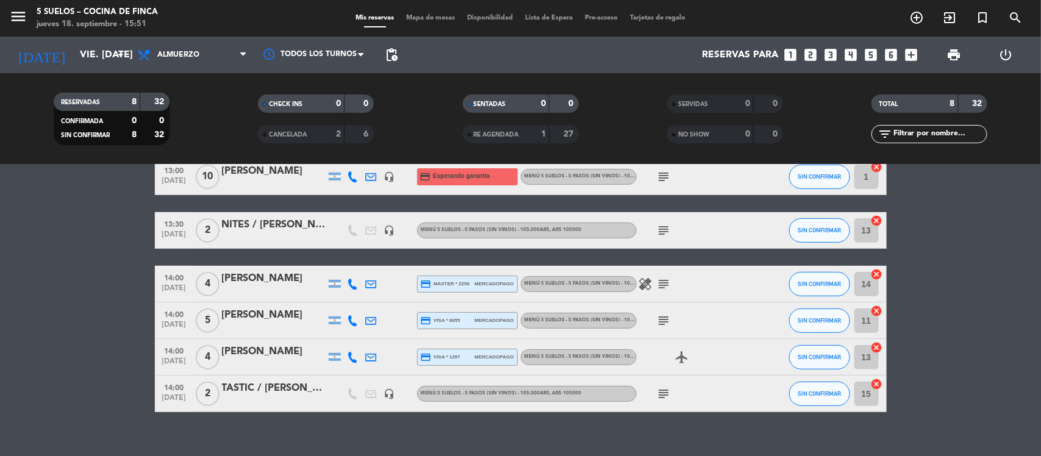
click at [267, 389] on div "TASTIC / [PERSON_NAME]" at bounding box center [274, 389] width 104 height 16
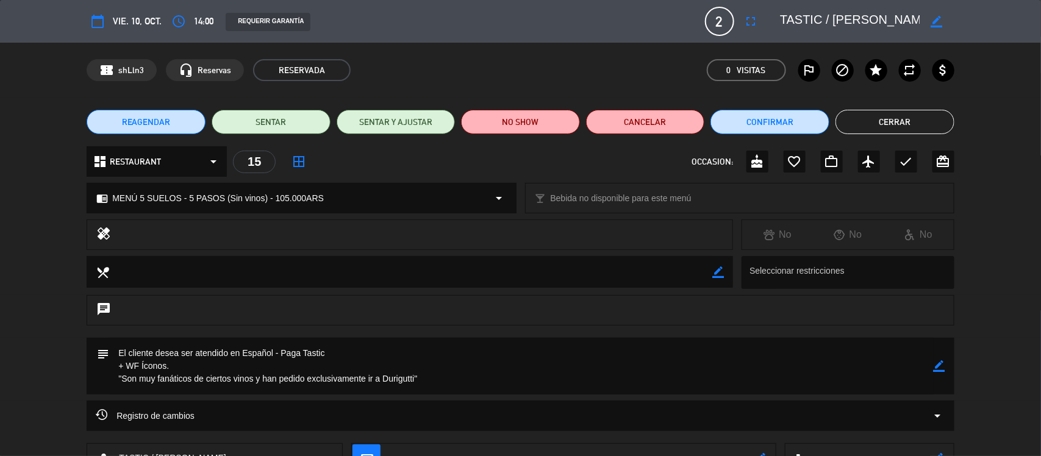
click at [916, 119] on button "Cerrar" at bounding box center [895, 122] width 119 height 24
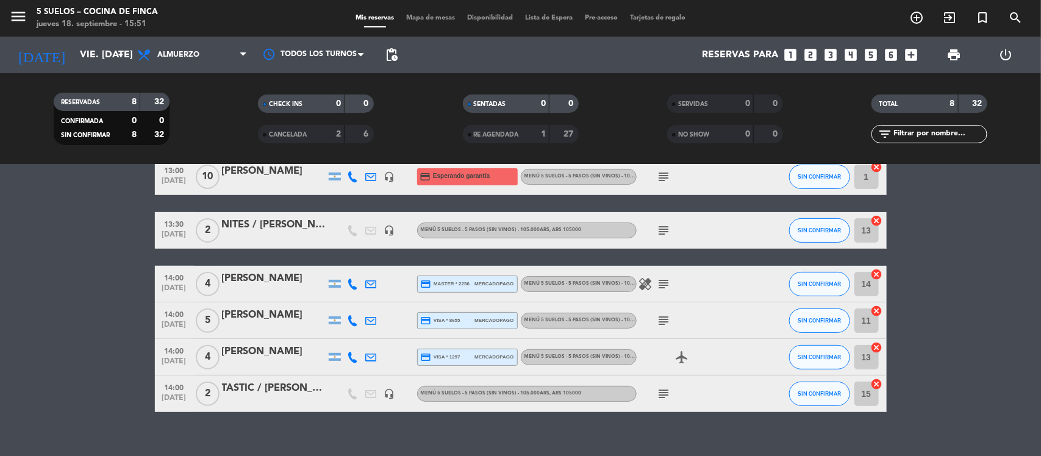
drag, startPoint x: 700, startPoint y: 400, endPoint x: 692, endPoint y: 398, distance: 8.0
click at [702, 400] on div "subject" at bounding box center [692, 394] width 110 height 36
click at [96, 58] on input "vie. [DATE]" at bounding box center [138, 55] width 129 height 24
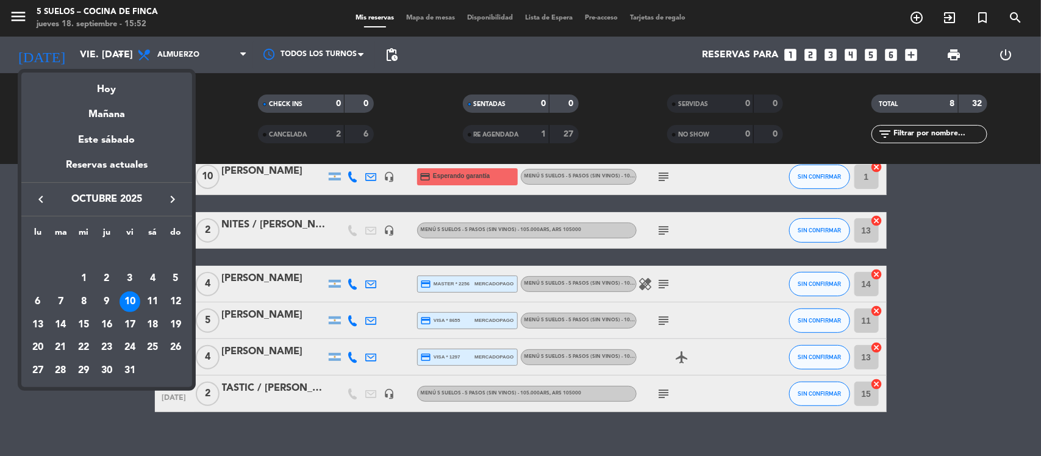
click at [165, 196] on icon "keyboard_arrow_right" at bounding box center [172, 199] width 15 height 15
click at [44, 297] on div "10" at bounding box center [37, 302] width 21 height 21
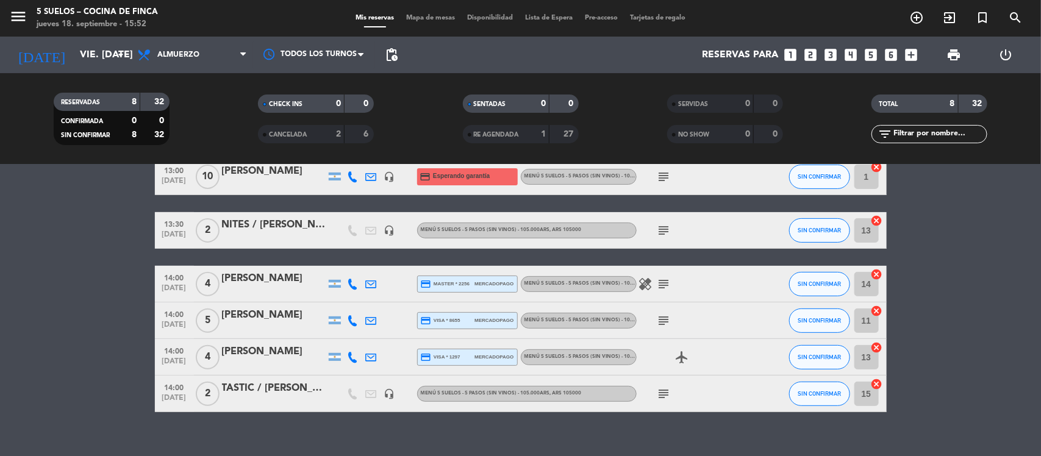
type input "lun. [DATE]"
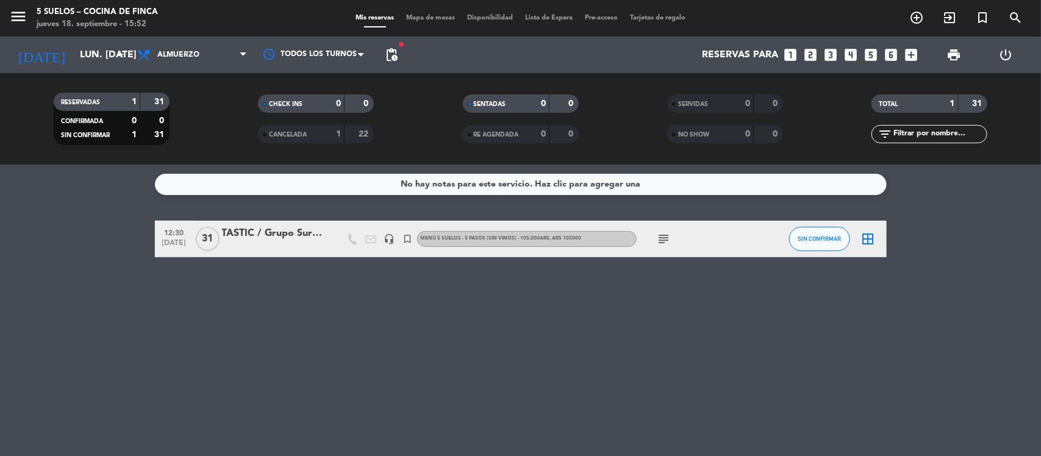
click at [660, 236] on icon "subject" at bounding box center [664, 239] width 15 height 15
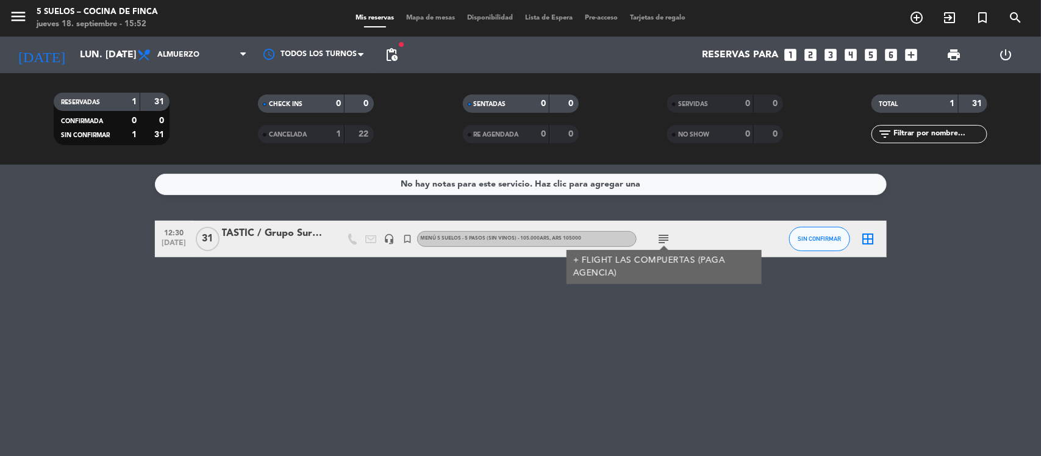
click at [287, 231] on div "TASTIC / Grupo Sursum" at bounding box center [274, 234] width 104 height 16
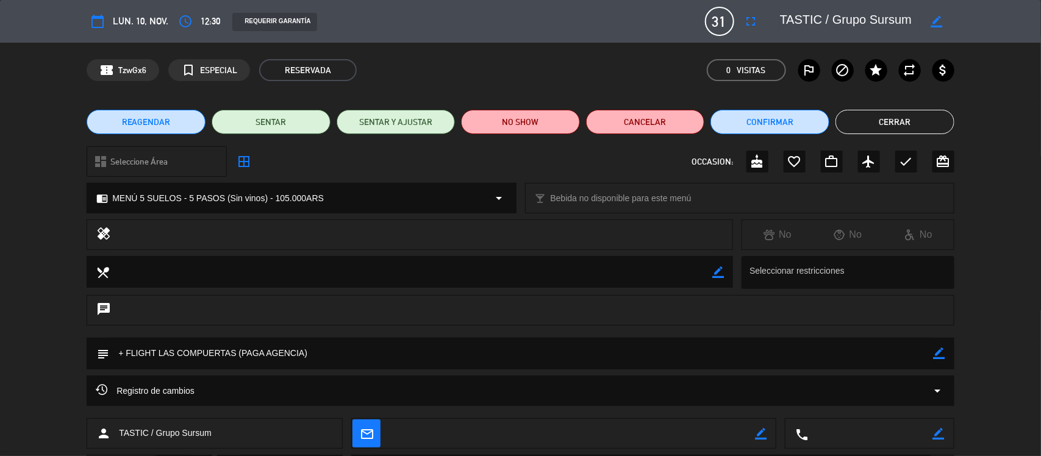
click at [325, 353] on textarea at bounding box center [521, 353] width 825 height 31
click at [943, 352] on icon "border_color" at bounding box center [940, 354] width 12 height 12
click at [119, 351] on textarea at bounding box center [521, 353] width 825 height 31
click at [346, 354] on textarea at bounding box center [521, 353] width 825 height 31
type textarea "+ FLIGHT LAS COMPUERTAS (PAGA AGENCIA) ---- EMI AUTORIZO VALOR SETIEMBRE EN PES…"
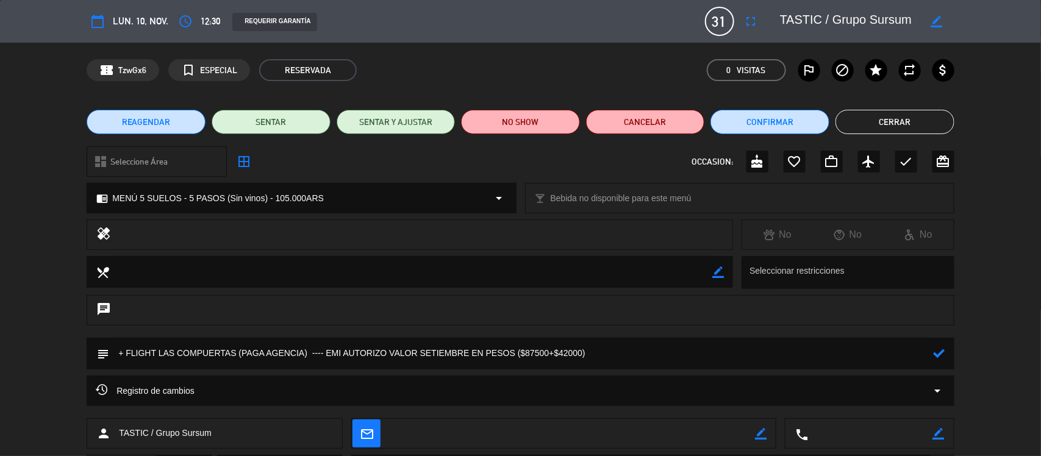
click at [944, 351] on icon at bounding box center [940, 354] width 12 height 12
click at [891, 129] on button "Cerrar" at bounding box center [895, 122] width 119 height 24
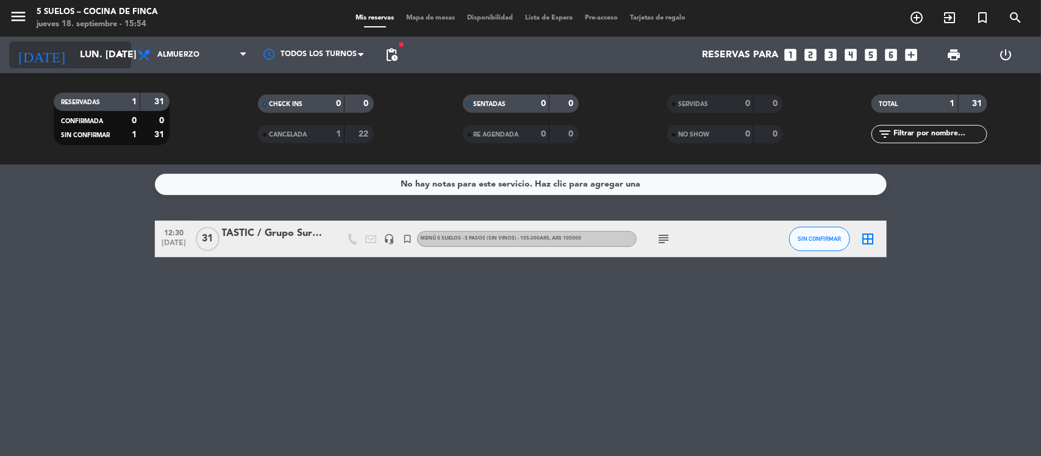
click at [117, 59] on icon "arrow_drop_down" at bounding box center [120, 55] width 15 height 15
